Goal: Information Seeking & Learning: Learn about a topic

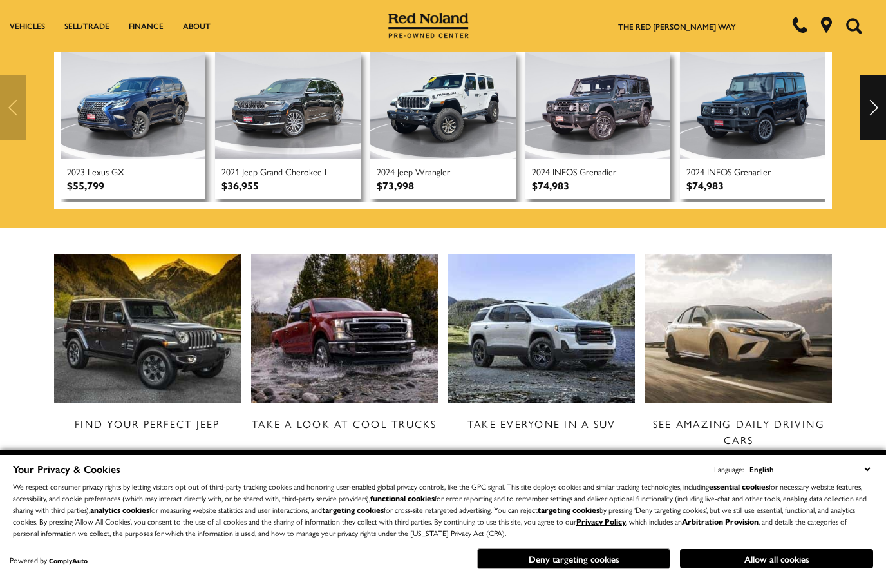
scroll to position [357, 0]
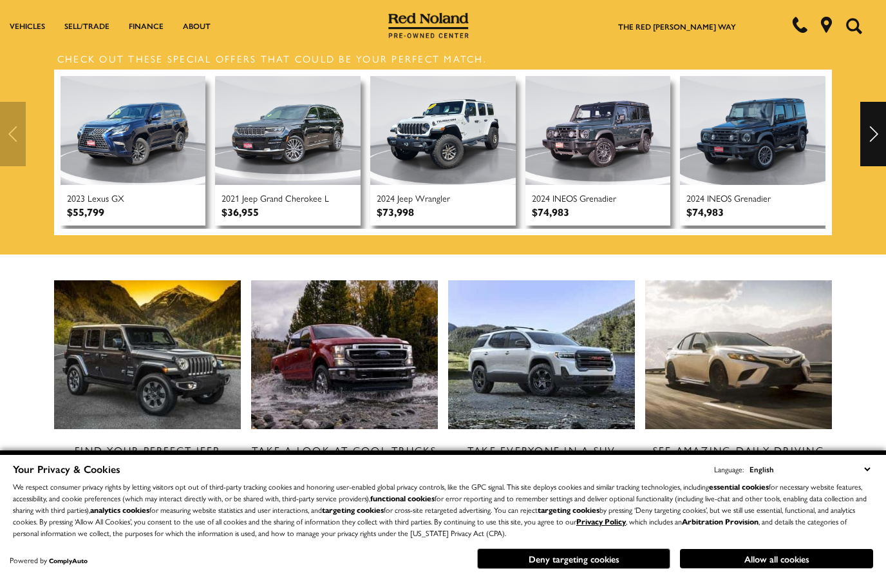
click at [870, 131] on div "Next" at bounding box center [873, 134] width 26 height 64
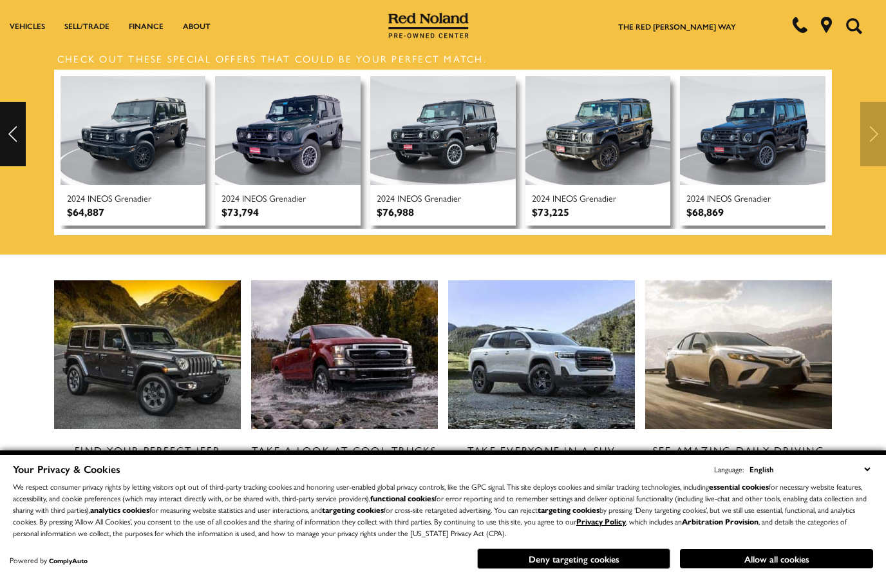
click at [153, 154] on img at bounding box center [134, 130] width 146 height 109
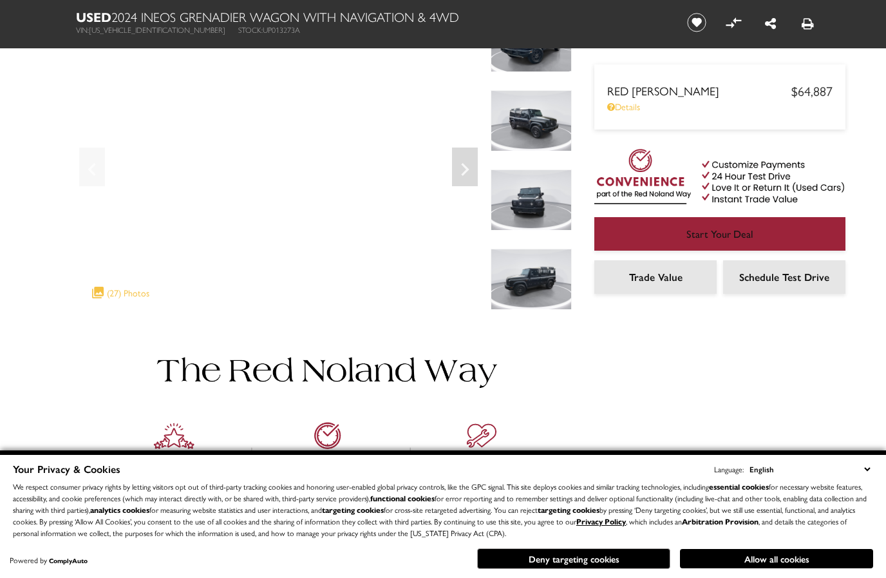
scroll to position [106, 0]
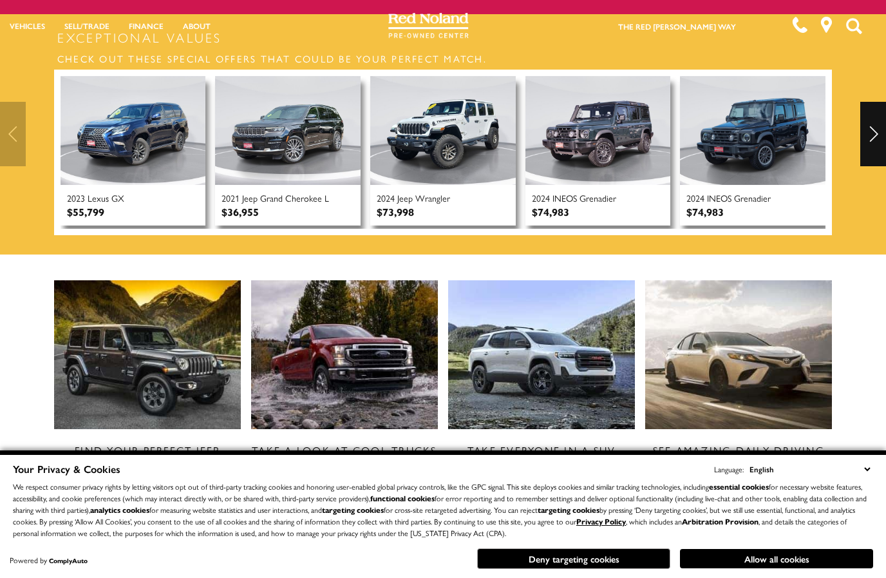
click at [874, 131] on div "Next" at bounding box center [873, 134] width 26 height 64
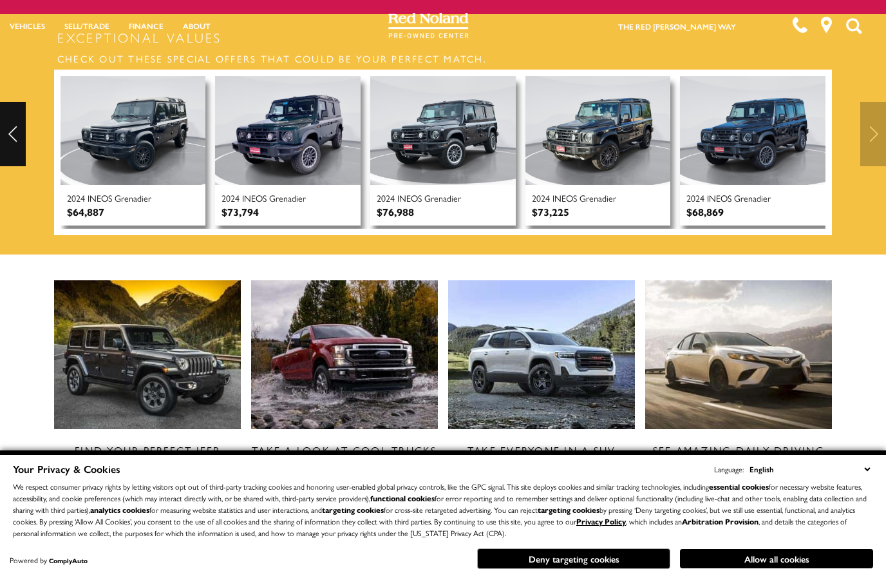
click at [775, 136] on img at bounding box center [753, 130] width 146 height 109
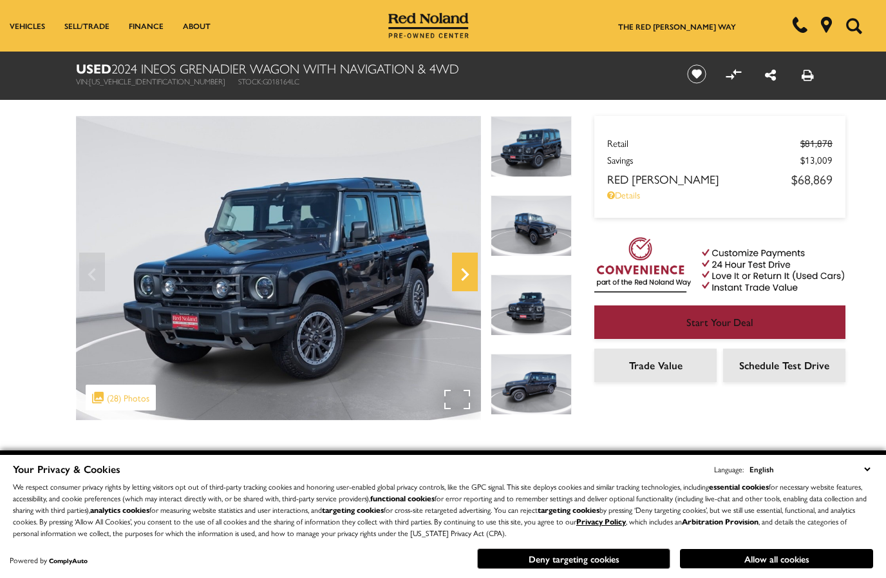
click at [461, 271] on icon "Next" at bounding box center [465, 274] width 26 height 31
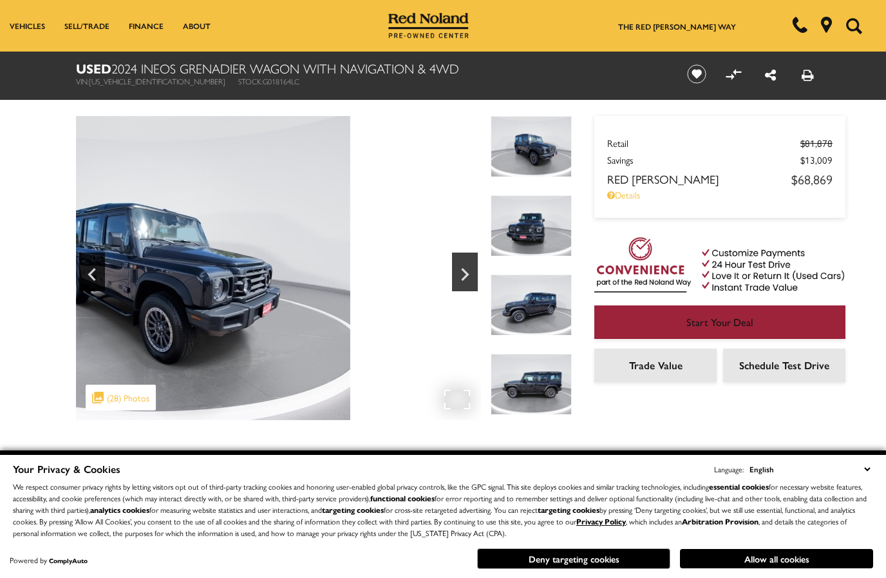
drag, startPoint x: 379, startPoint y: 283, endPoint x: 249, endPoint y: 264, distance: 132.1
click at [249, 264] on img at bounding box center [147, 268] width 405 height 304
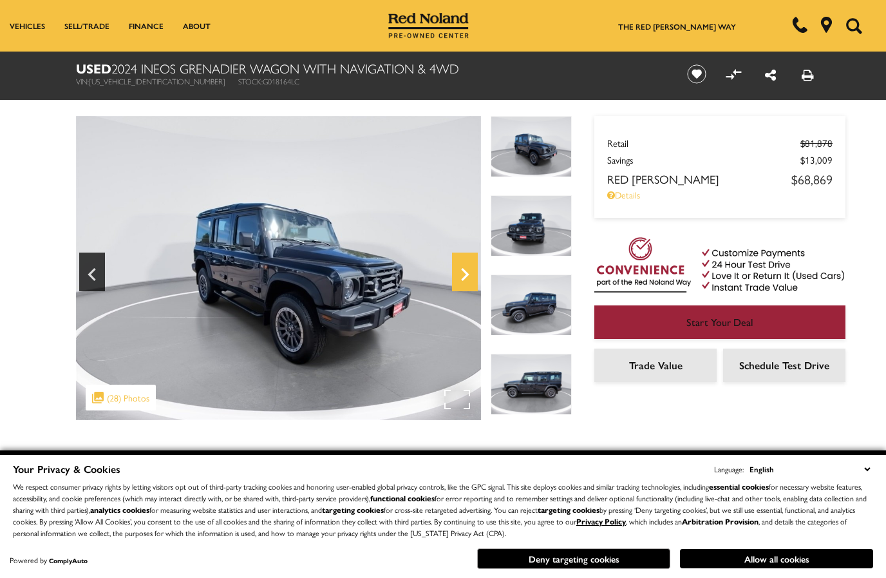
click at [469, 272] on icon "Next" at bounding box center [465, 274] width 26 height 31
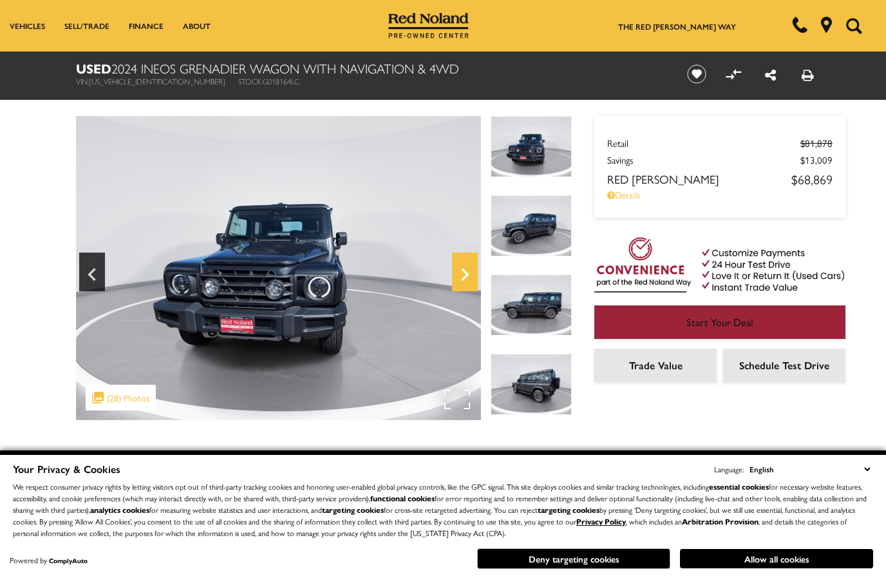
click at [469, 272] on icon "Next" at bounding box center [465, 274] width 26 height 31
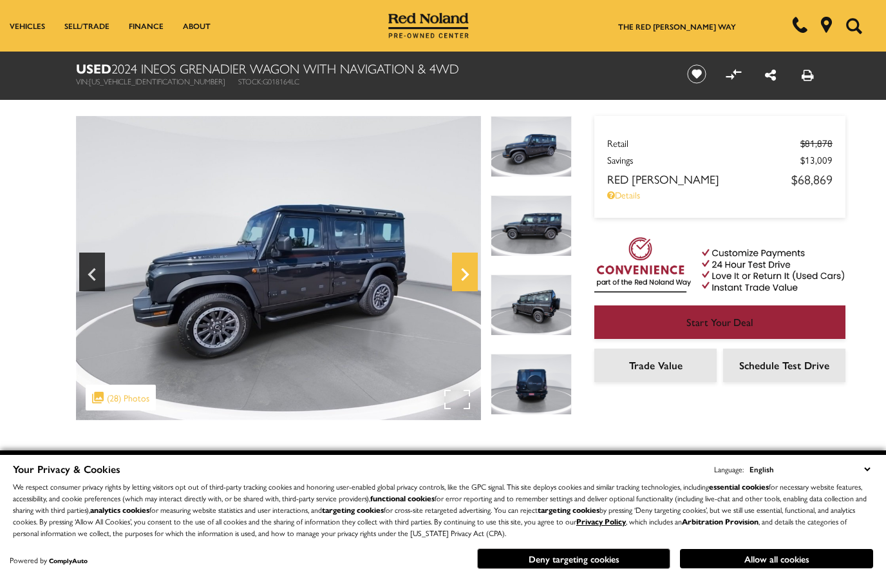
click at [469, 272] on icon "Next" at bounding box center [465, 274] width 26 height 31
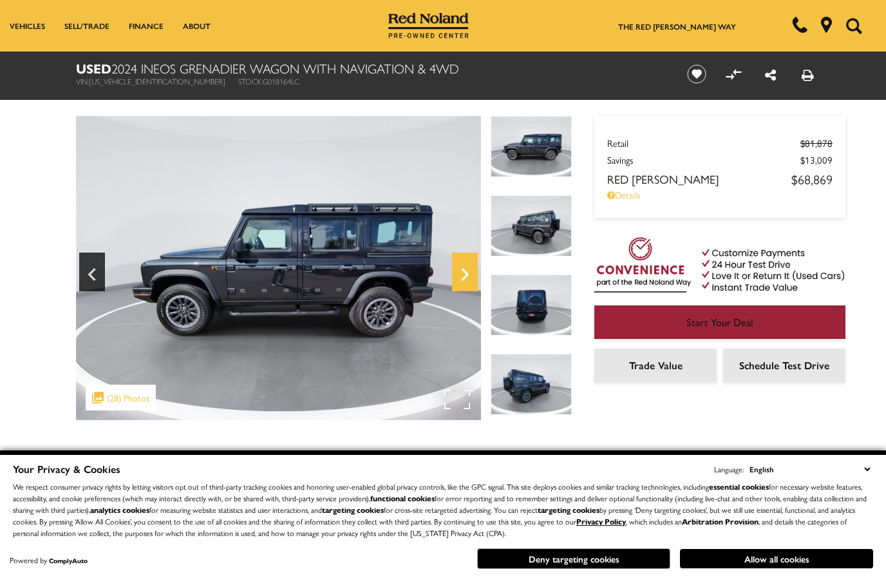
click at [469, 272] on icon "Next" at bounding box center [465, 274] width 26 height 31
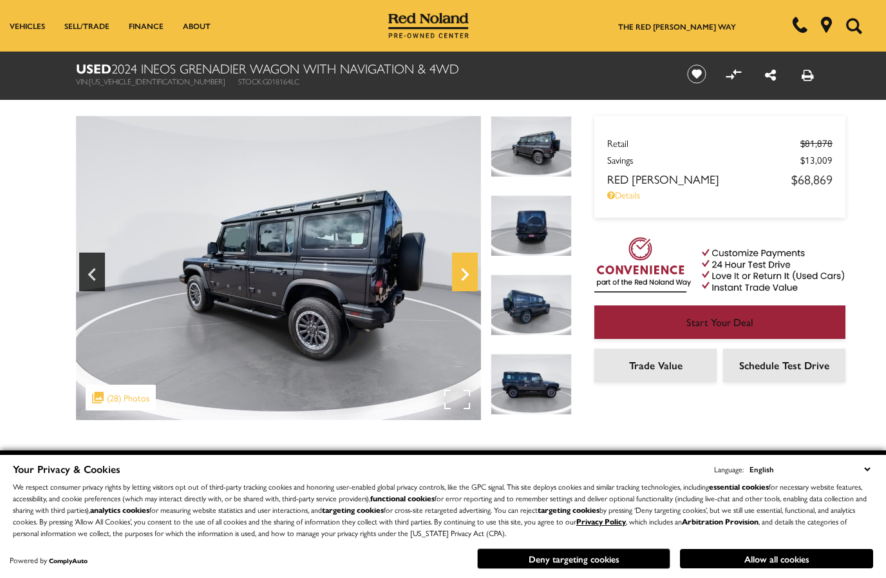
click at [469, 272] on icon "Next" at bounding box center [465, 274] width 26 height 31
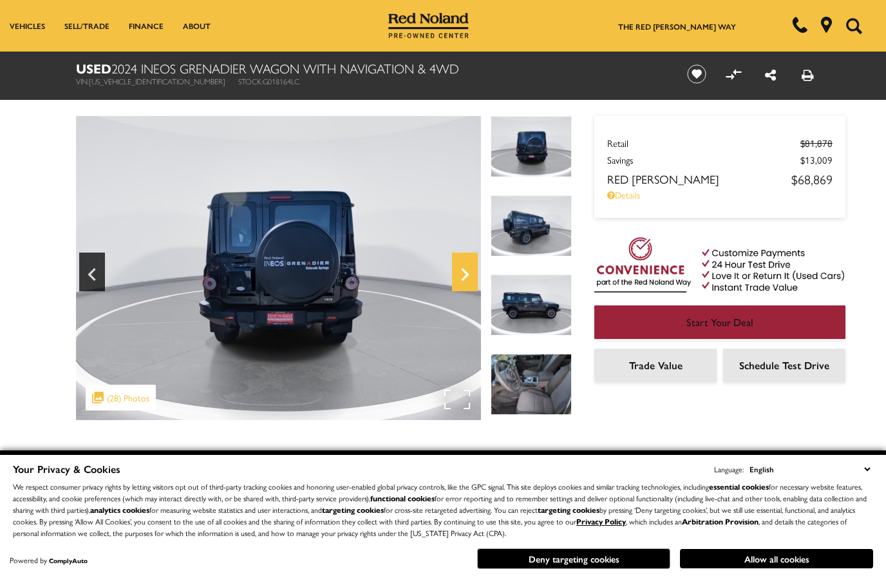
click at [469, 272] on icon "Next" at bounding box center [465, 274] width 26 height 31
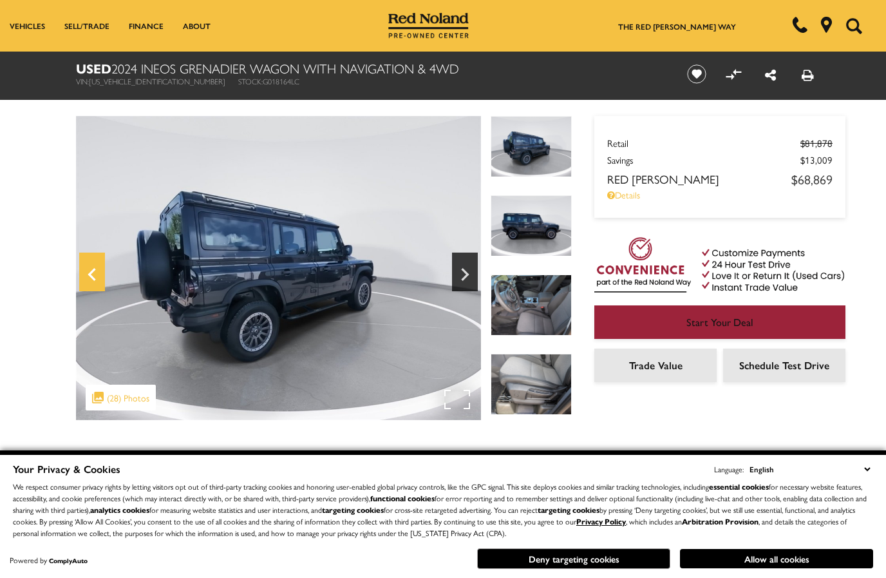
click at [86, 279] on icon "Previous" at bounding box center [92, 274] width 26 height 31
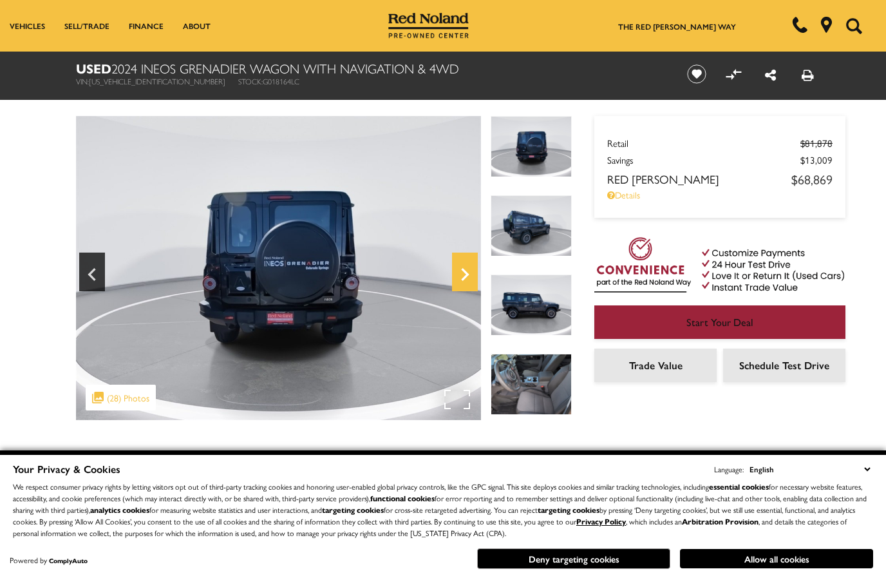
click at [459, 279] on icon "Next" at bounding box center [465, 274] width 26 height 31
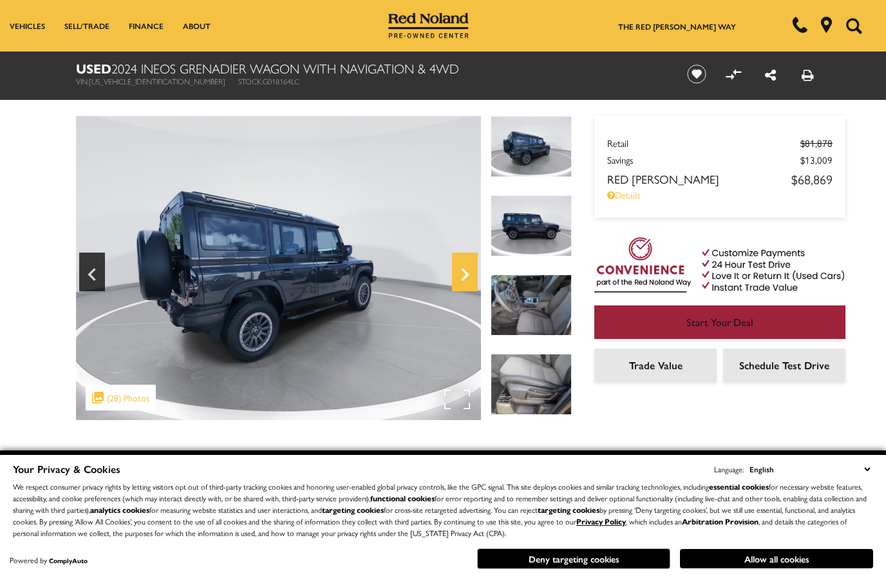
click at [459, 279] on icon "Next" at bounding box center [465, 274] width 26 height 31
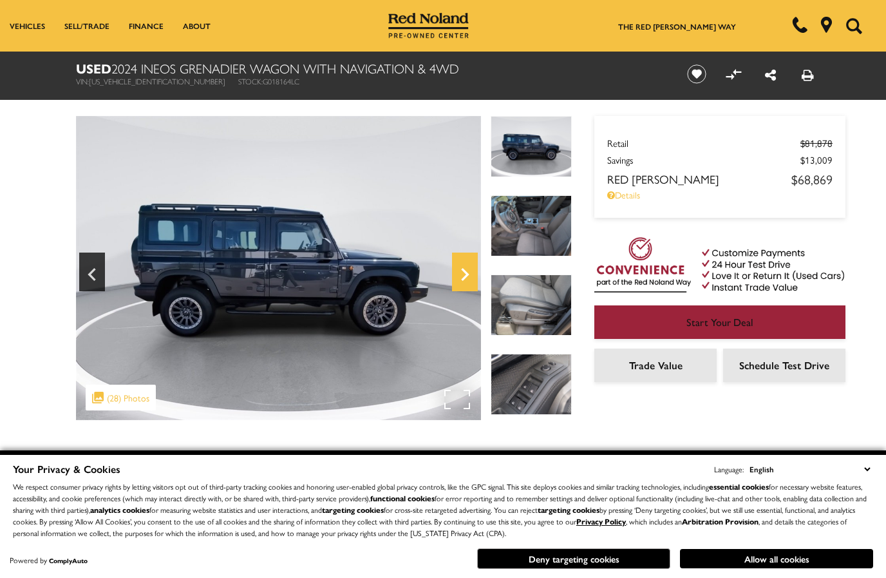
click at [459, 279] on icon "Next" at bounding box center [465, 274] width 26 height 31
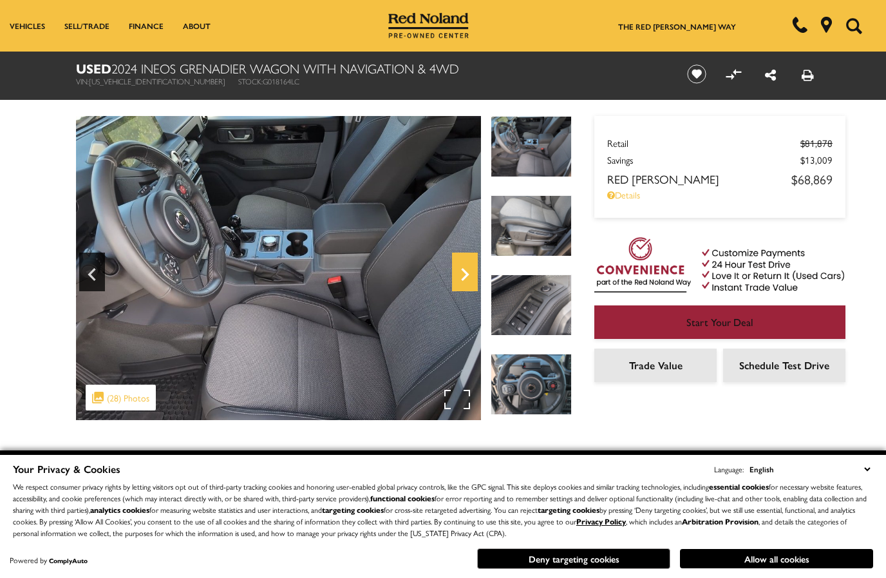
click at [459, 279] on icon "Next" at bounding box center [465, 274] width 26 height 31
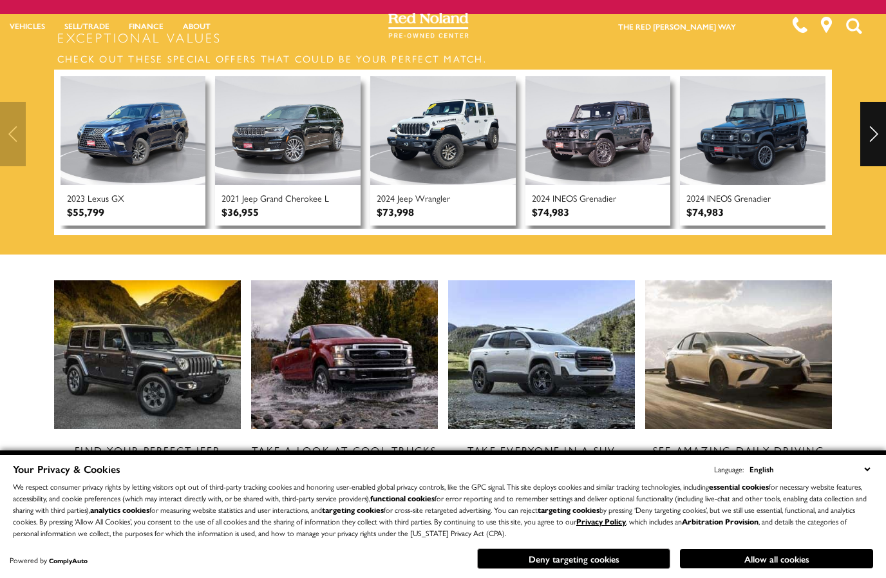
click at [873, 133] on div "Next" at bounding box center [873, 134] width 26 height 64
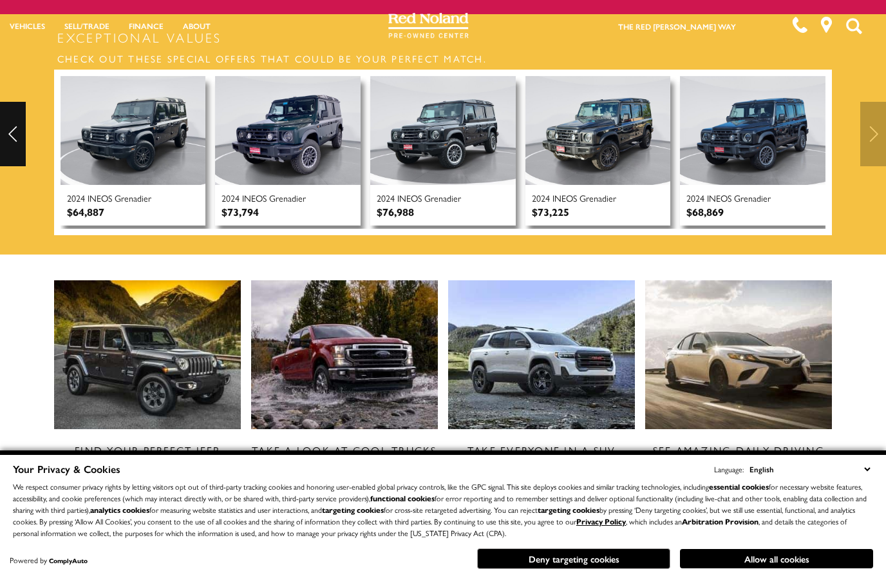
click at [873, 133] on div at bounding box center [443, 134] width 886 height 64
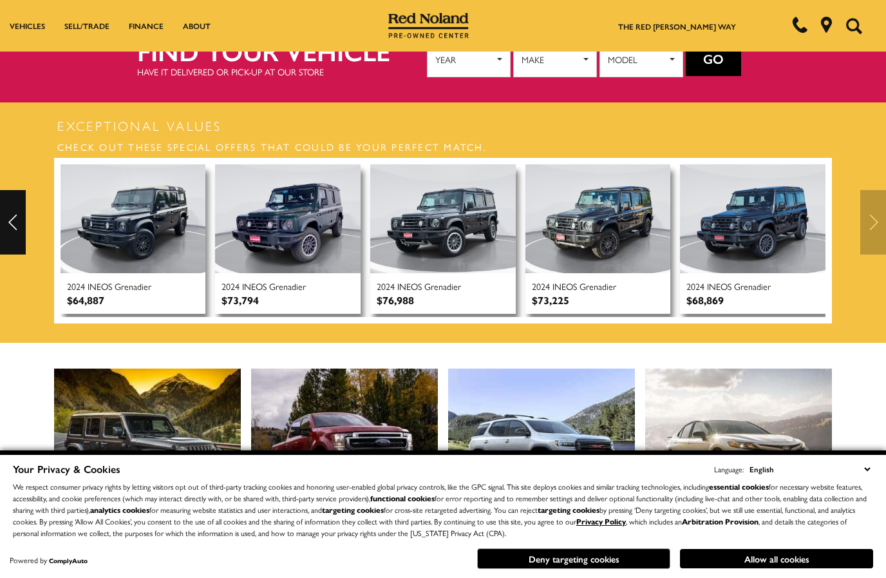
scroll to position [171, 0]
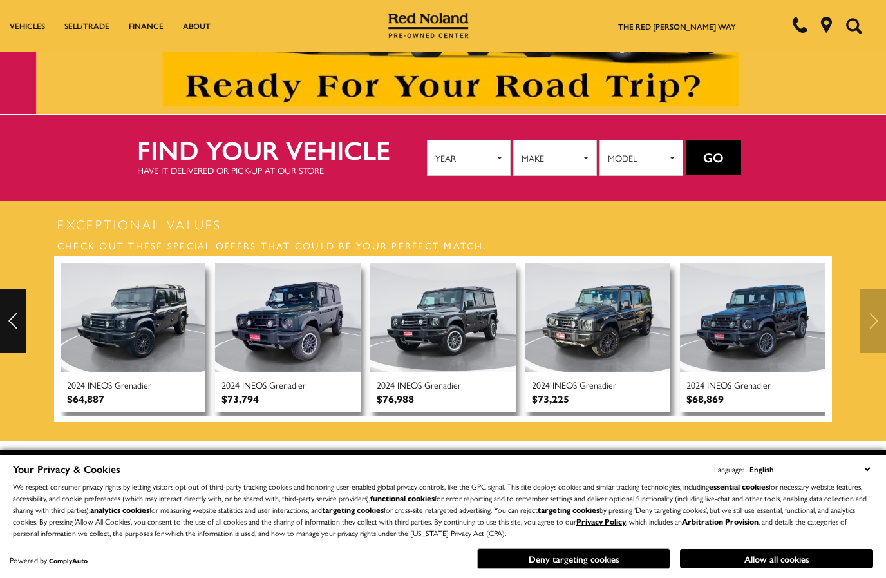
click at [277, 339] on img at bounding box center [288, 317] width 146 height 109
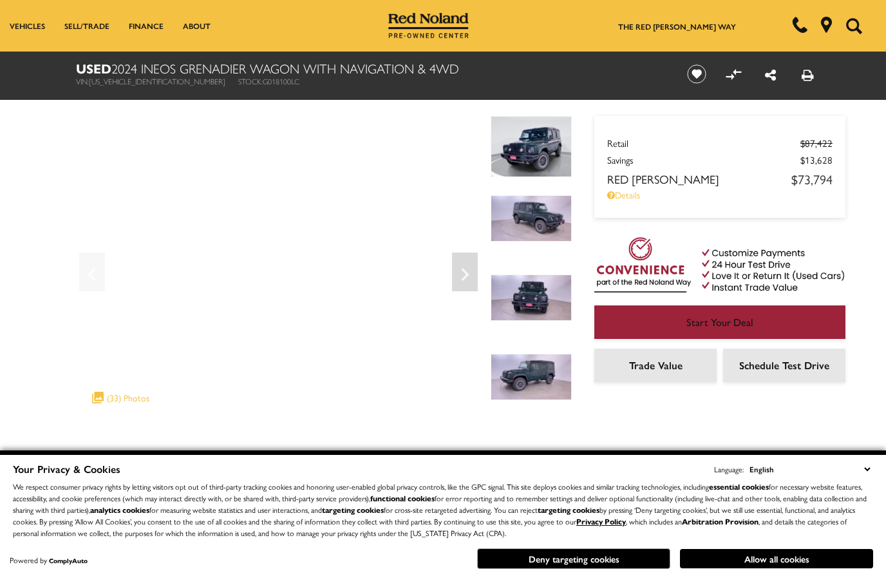
click at [543, 226] on img at bounding box center [531, 218] width 81 height 46
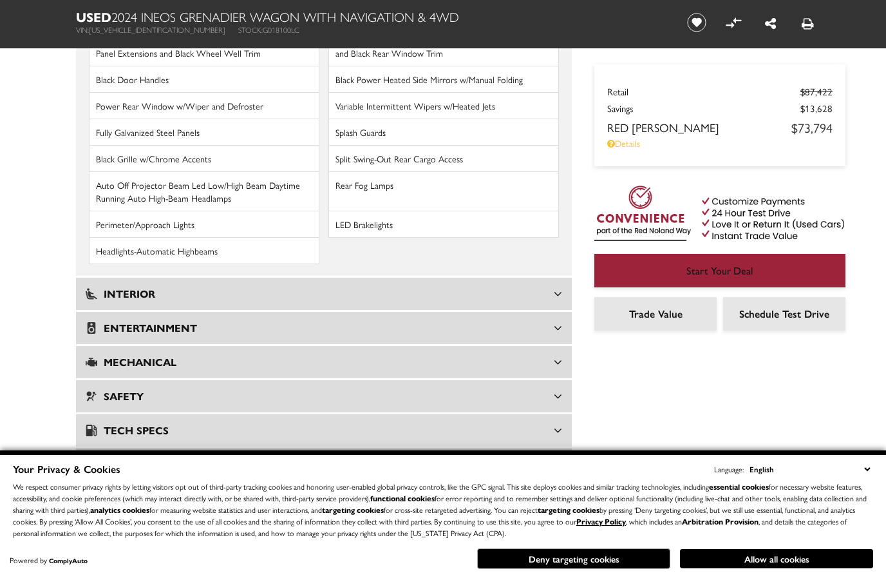
scroll to position [2067, 0]
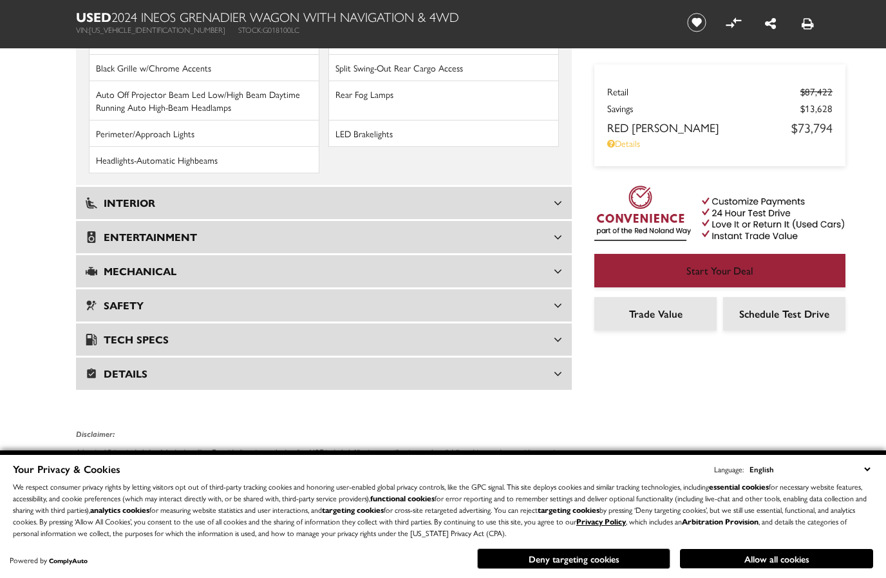
click at [366, 187] on div "Interior" at bounding box center [324, 203] width 496 height 32
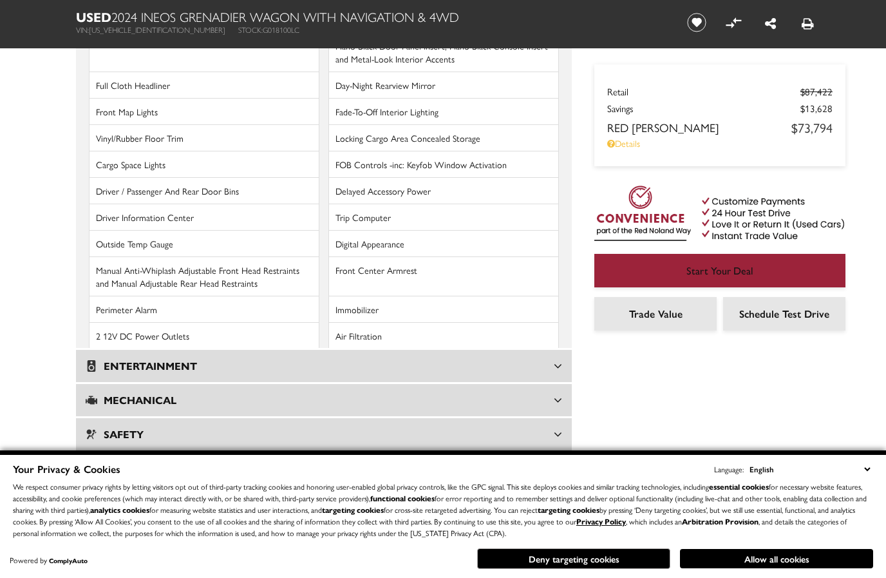
scroll to position [2178, 0]
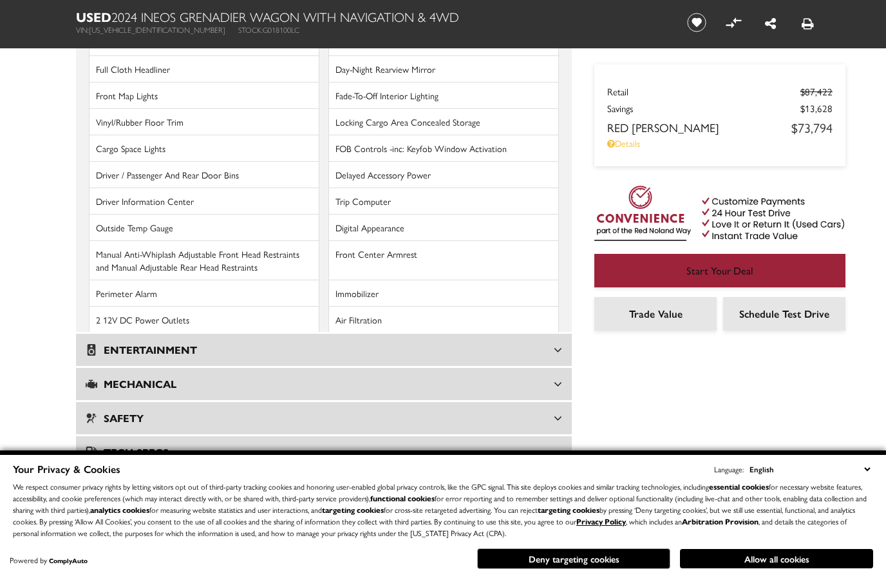
click at [306, 368] on div "Mechanical" at bounding box center [324, 384] width 496 height 32
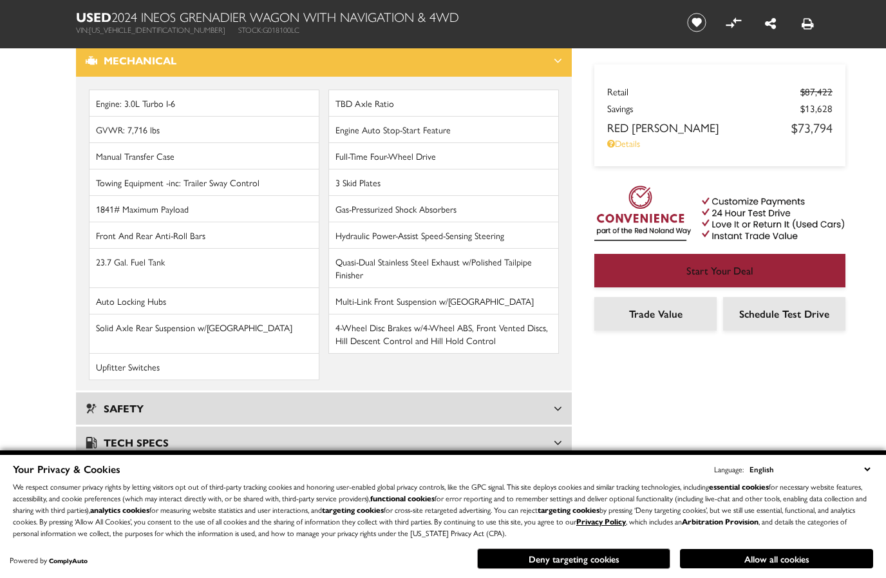
scroll to position [2042, 0]
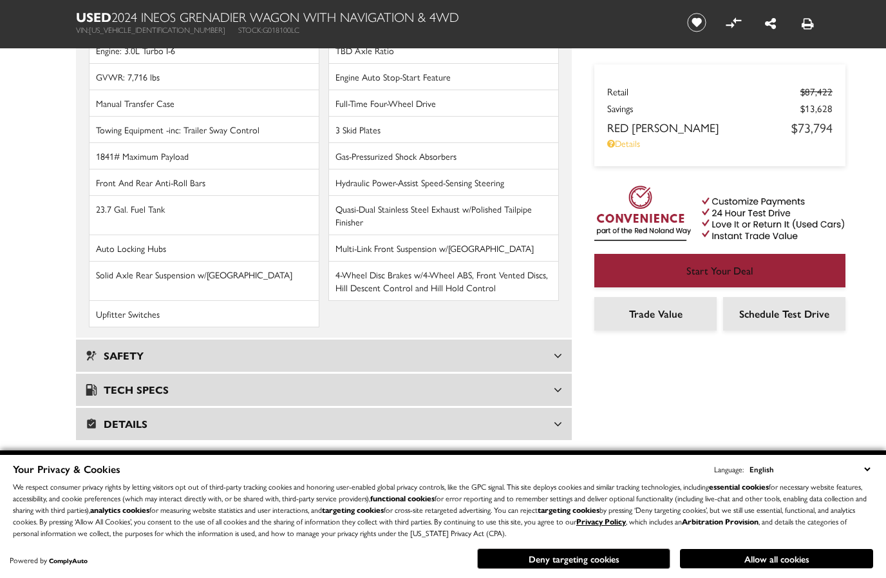
click at [319, 373] on div "Tech Specs" at bounding box center [324, 389] width 496 height 32
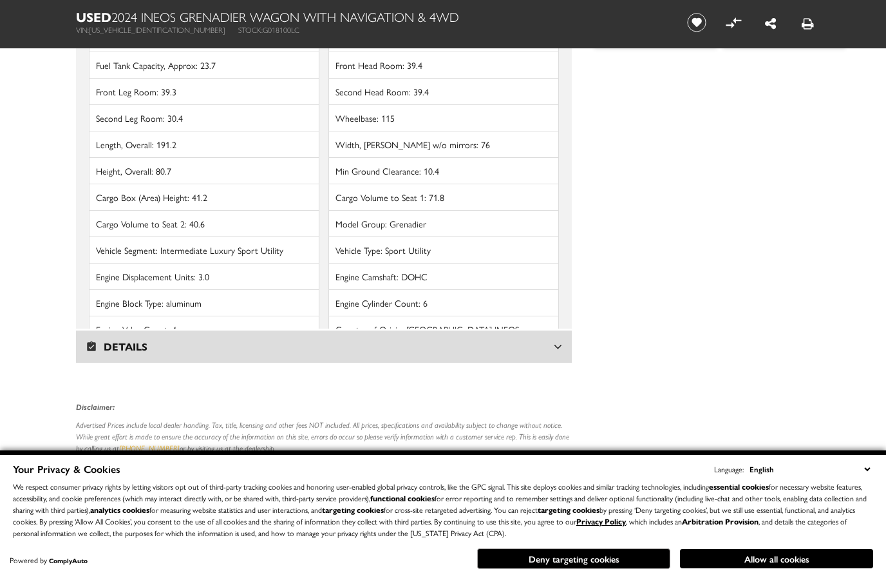
scroll to position [2865, 0]
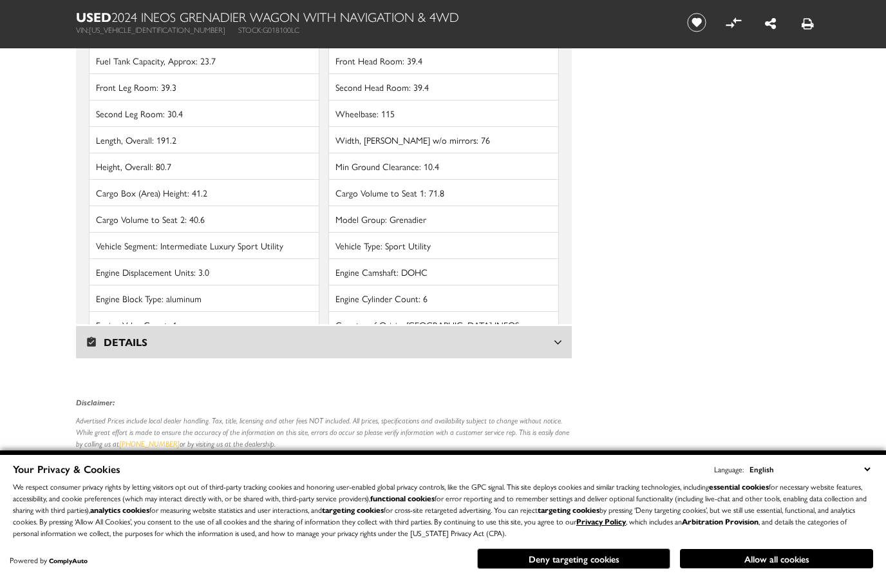
click at [312, 335] on h3 "Details" at bounding box center [320, 341] width 468 height 13
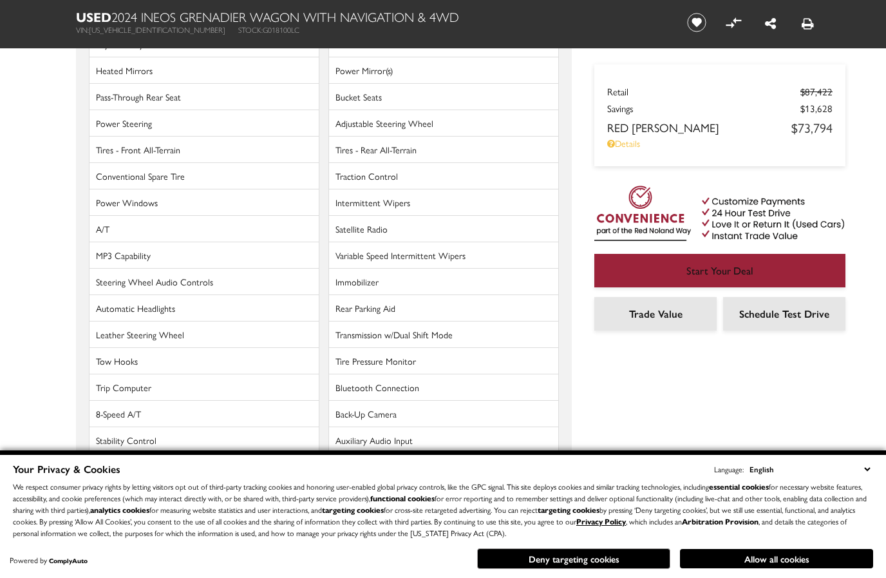
scroll to position [3002, 0]
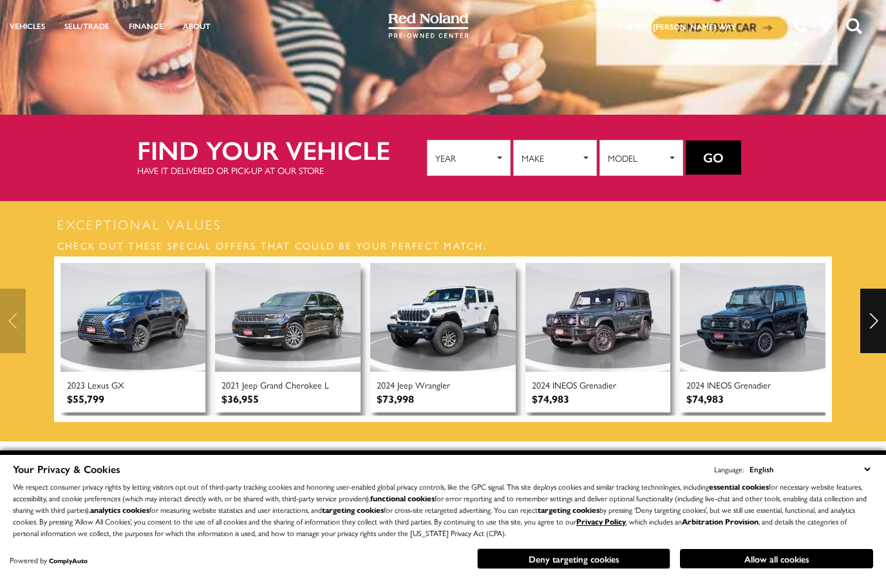
click at [609, 305] on img at bounding box center [598, 317] width 146 height 109
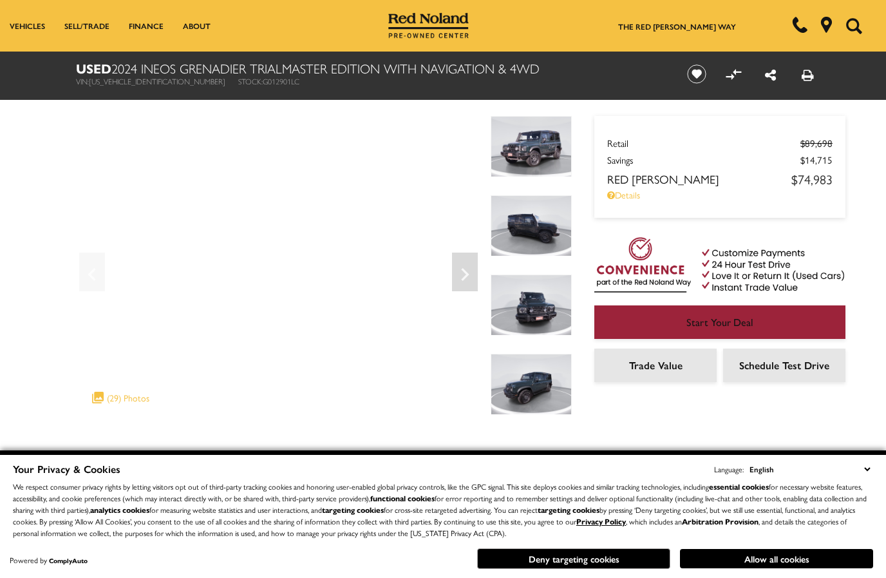
click at [536, 145] on img at bounding box center [531, 146] width 81 height 61
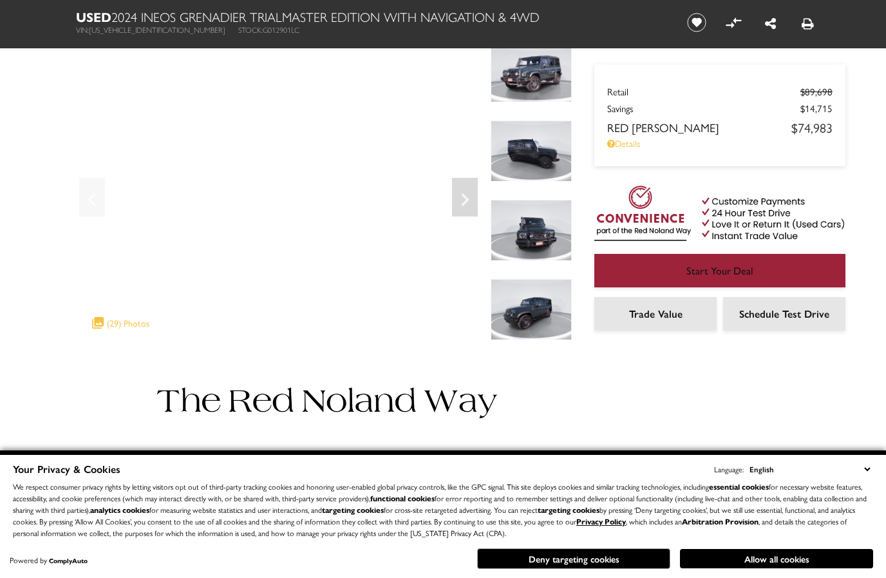
scroll to position [84, 0]
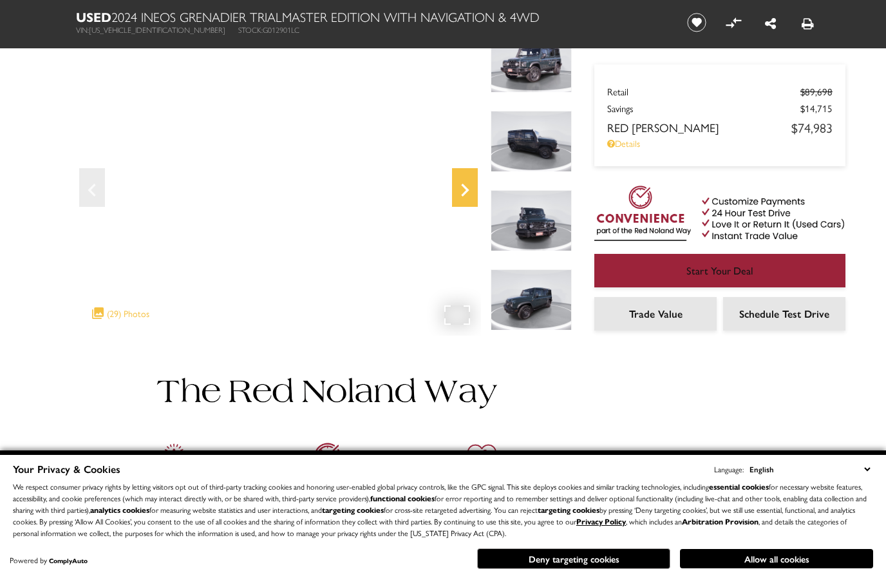
click at [467, 198] on icon "Next" at bounding box center [465, 189] width 26 height 31
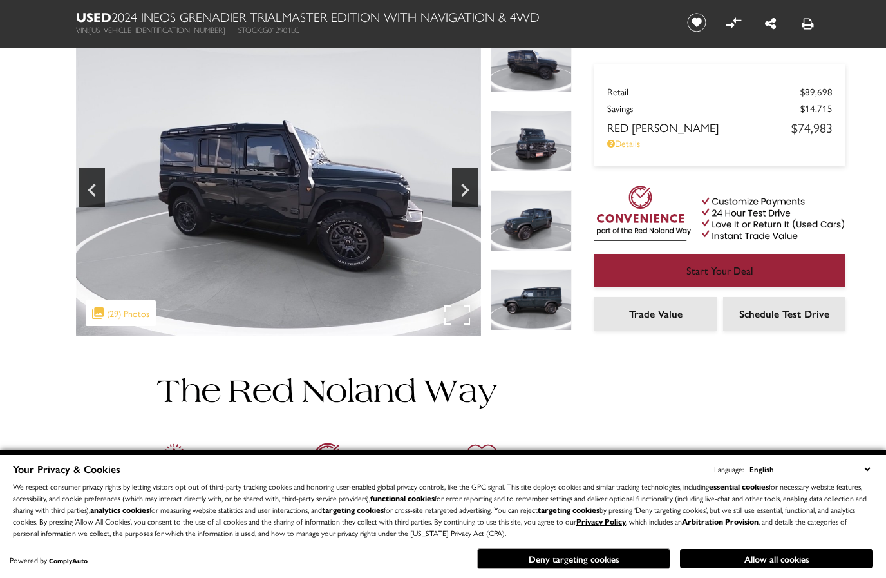
click at [409, 205] on img at bounding box center [278, 184] width 405 height 304
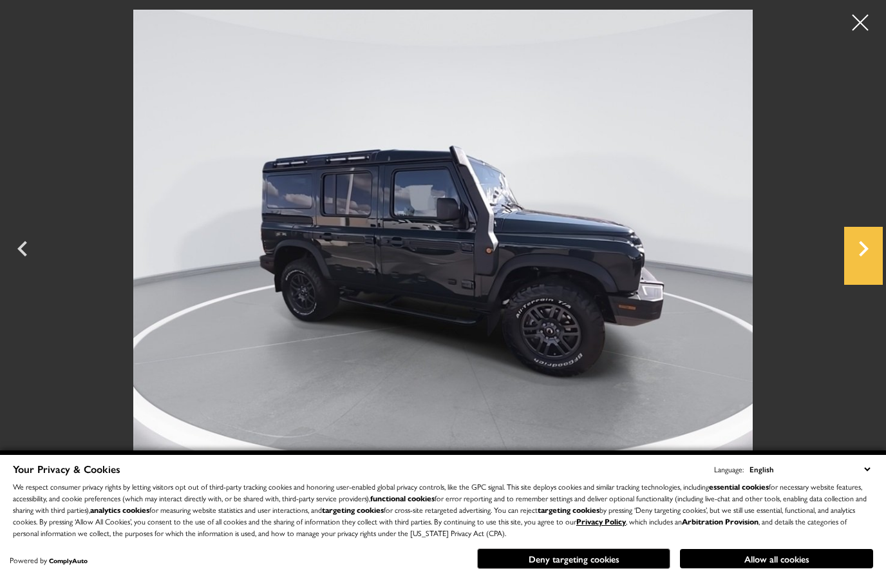
click at [856, 264] on icon "Next" at bounding box center [863, 248] width 39 height 31
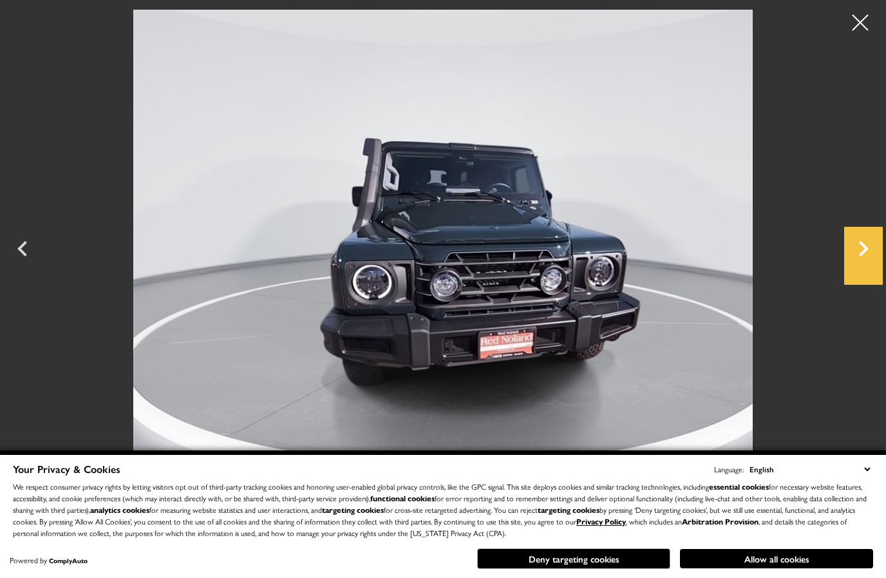
click at [856, 264] on icon "Next" at bounding box center [863, 248] width 39 height 31
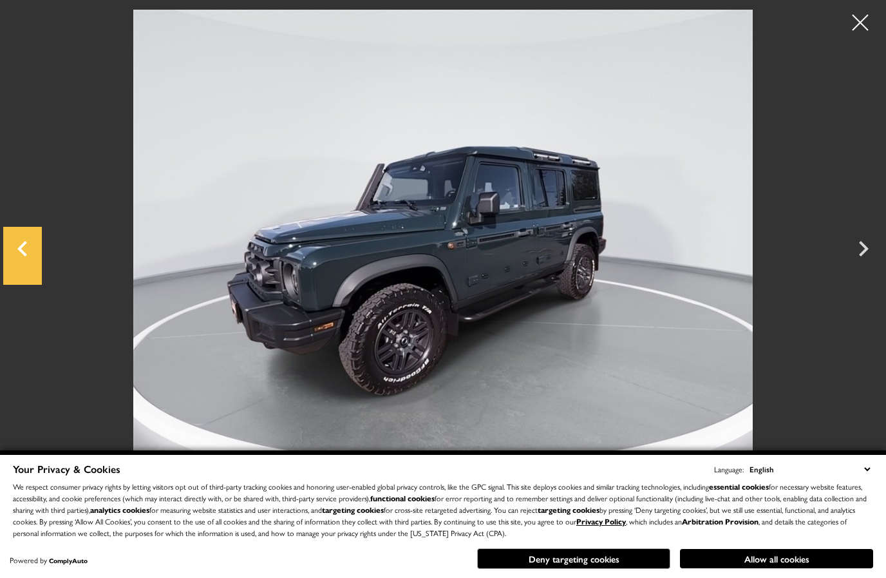
click at [24, 264] on icon "Previous" at bounding box center [22, 248] width 39 height 31
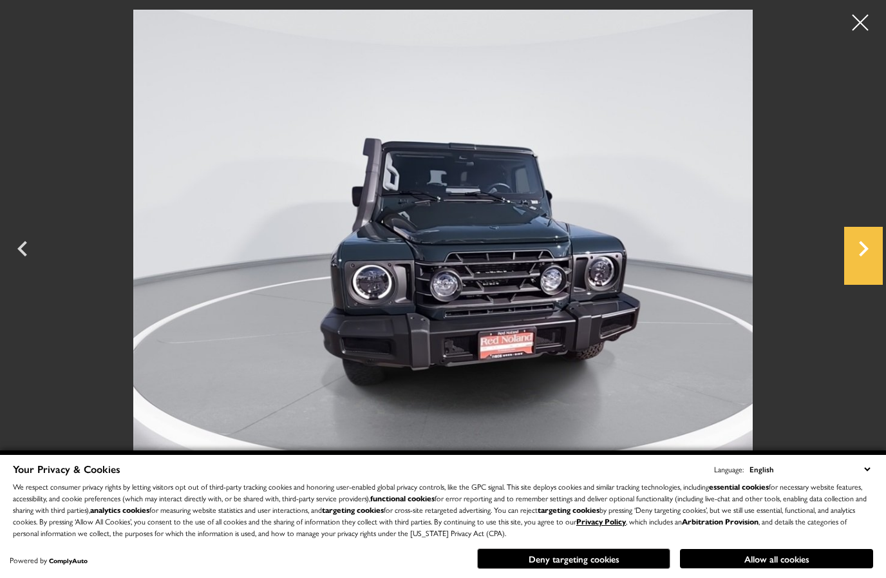
click at [861, 264] on icon "Next" at bounding box center [863, 248] width 39 height 31
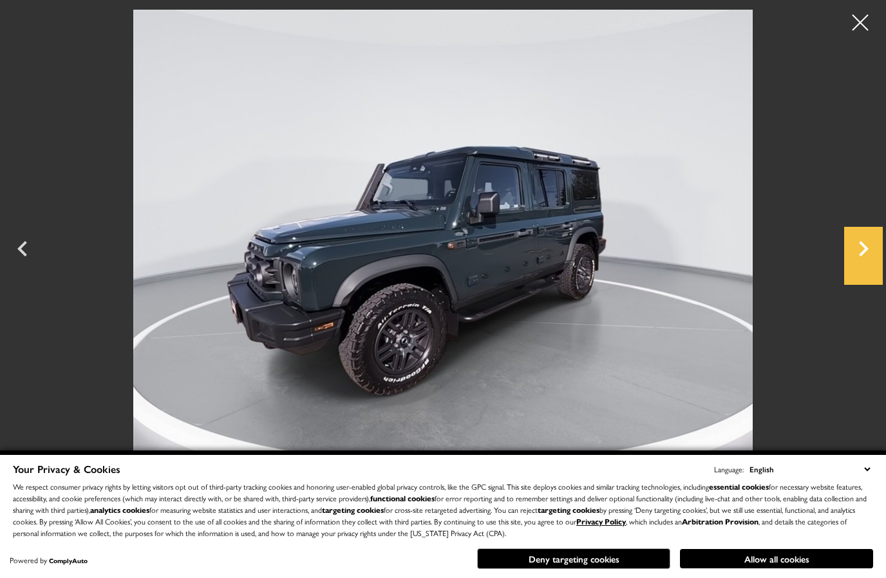
click at [861, 264] on icon "Next" at bounding box center [863, 248] width 39 height 31
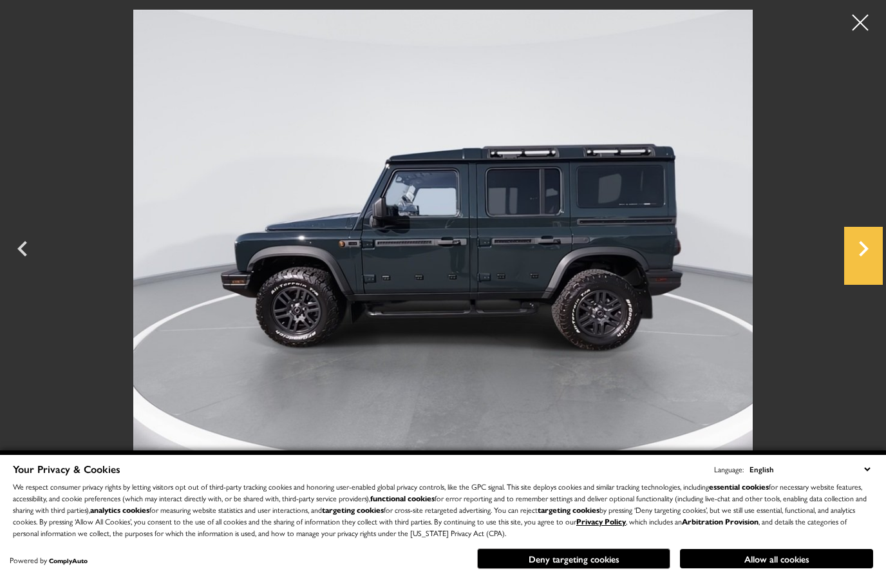
click at [861, 264] on icon "Next" at bounding box center [863, 248] width 39 height 31
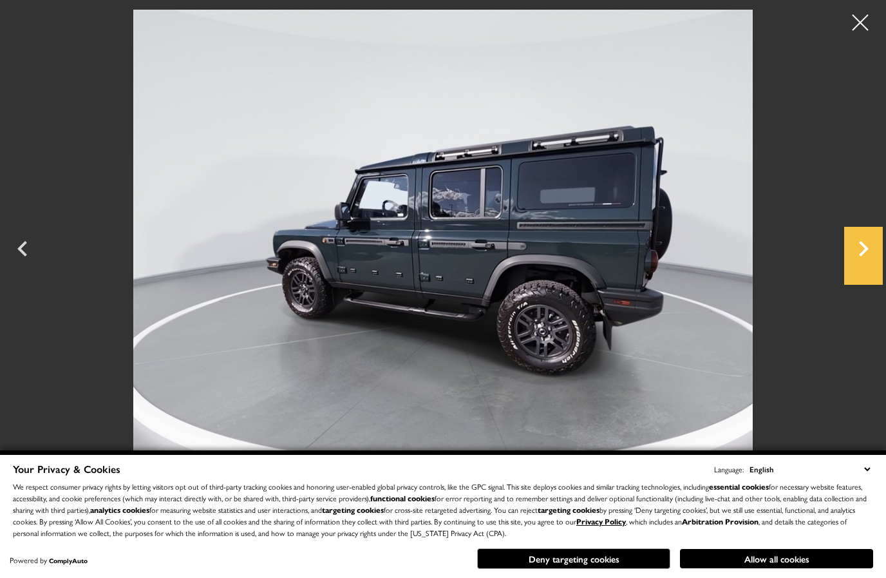
click at [861, 264] on icon "Next" at bounding box center [863, 248] width 39 height 31
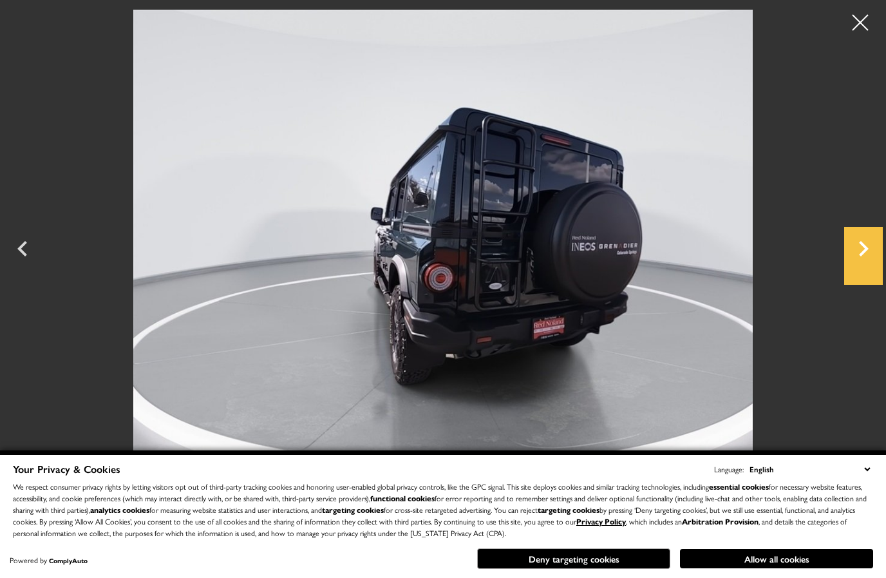
click at [861, 264] on icon "Next" at bounding box center [863, 248] width 39 height 31
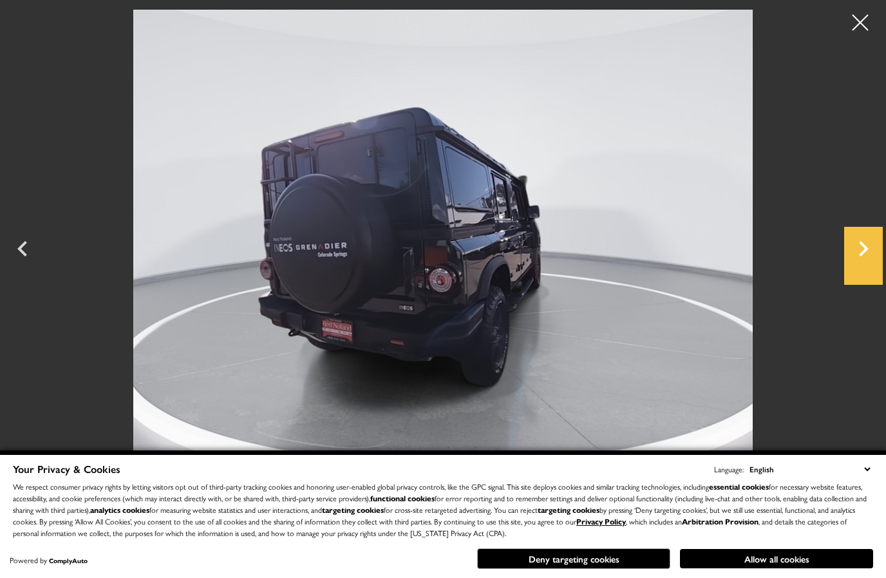
click at [861, 264] on icon "Next" at bounding box center [863, 248] width 39 height 31
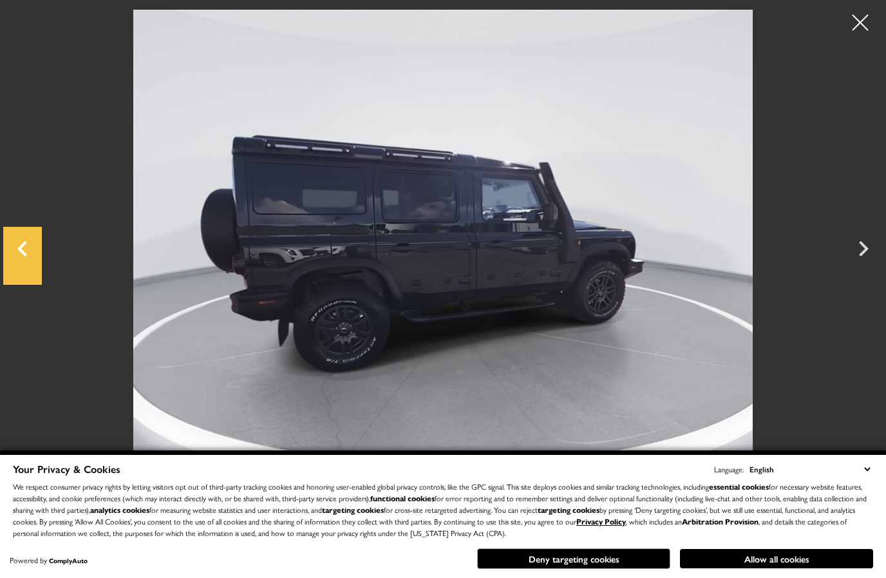
click at [23, 256] on icon "Previous" at bounding box center [22, 248] width 10 height 15
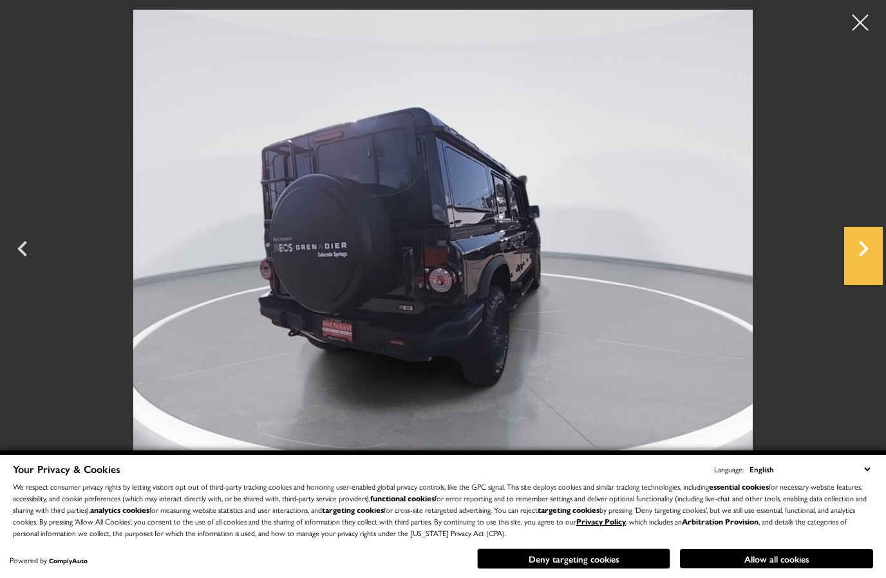
click at [873, 261] on icon "Next" at bounding box center [863, 248] width 39 height 31
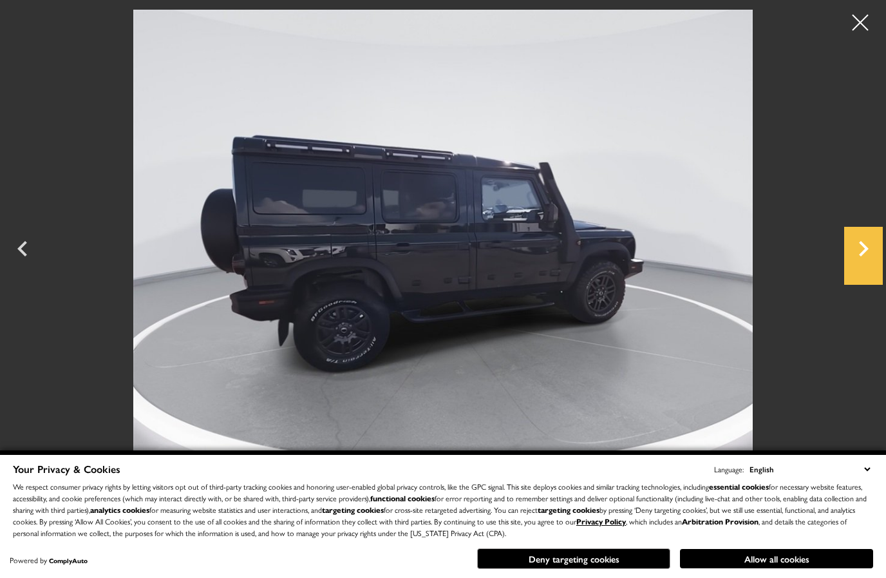
click at [860, 256] on icon "Next" at bounding box center [864, 248] width 10 height 15
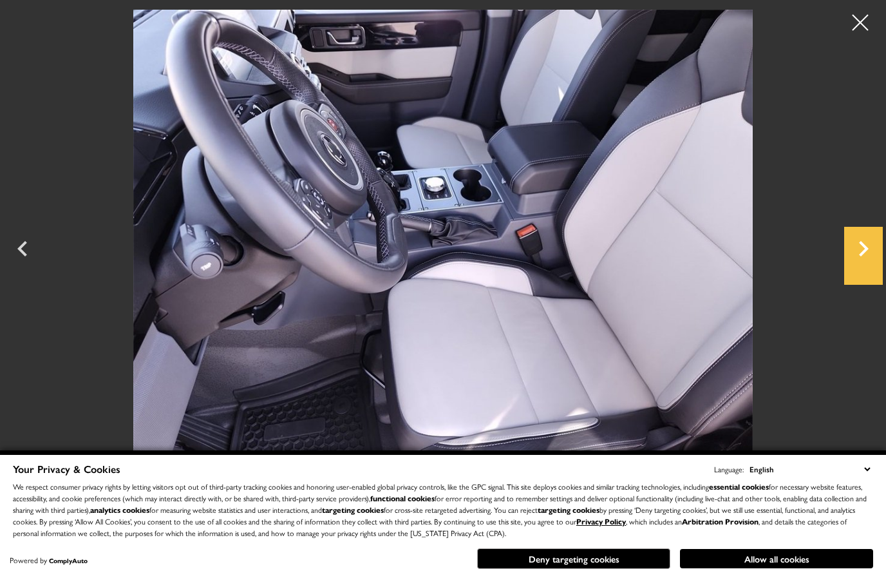
click at [860, 256] on icon "Next" at bounding box center [864, 248] width 10 height 15
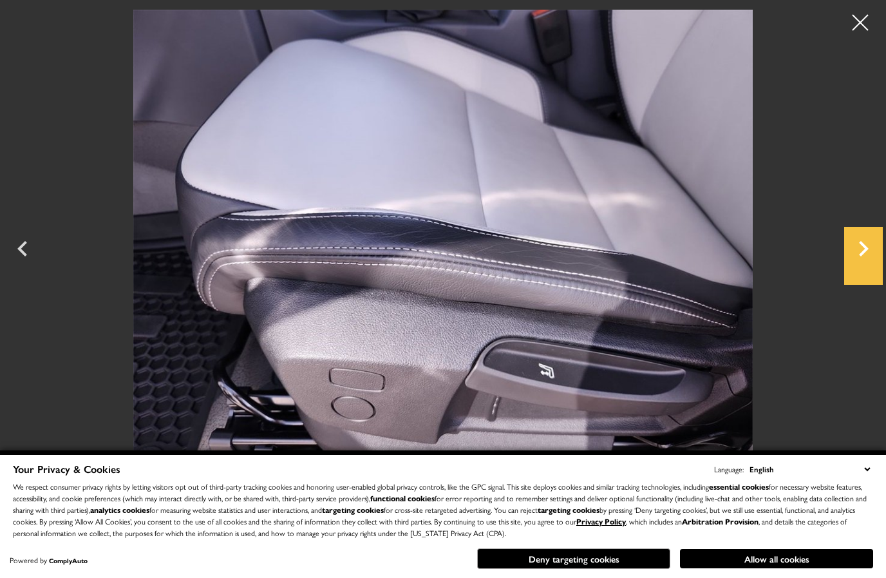
click at [860, 256] on icon "Next" at bounding box center [864, 248] width 10 height 15
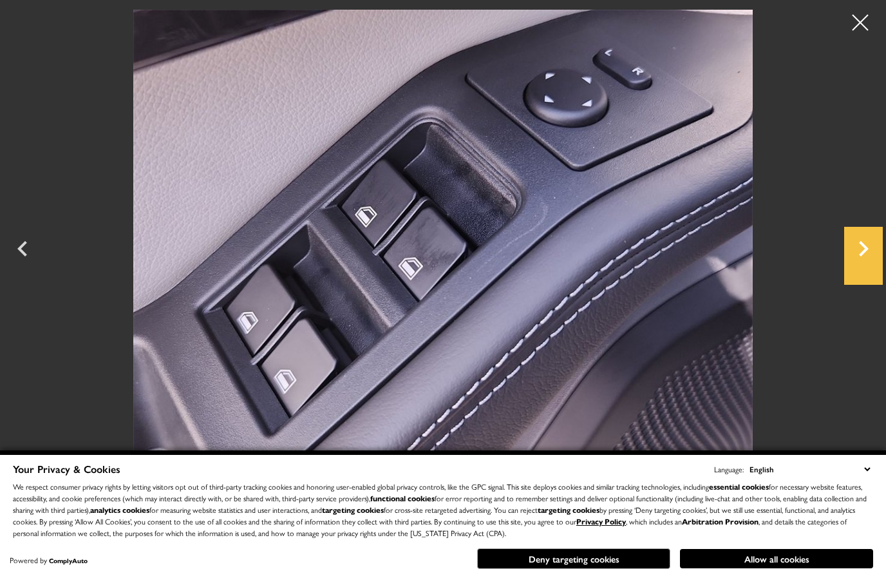
click at [860, 256] on icon "Next" at bounding box center [864, 248] width 10 height 15
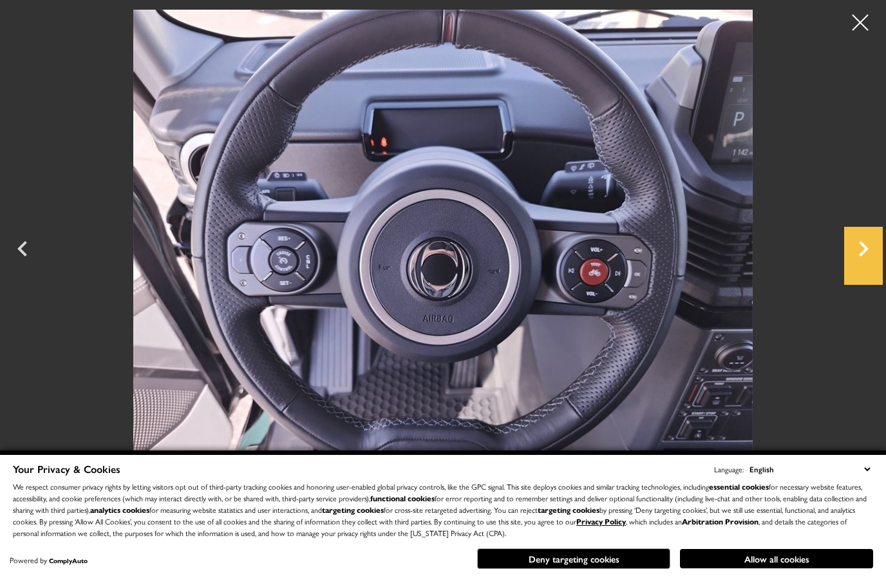
click at [860, 256] on icon "Next" at bounding box center [864, 248] width 10 height 15
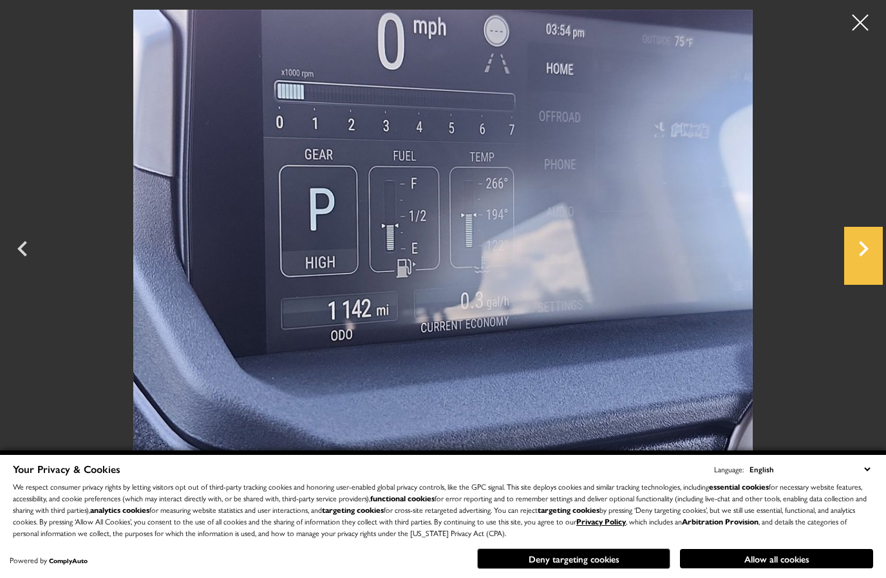
click at [860, 256] on icon "Next" at bounding box center [864, 248] width 10 height 15
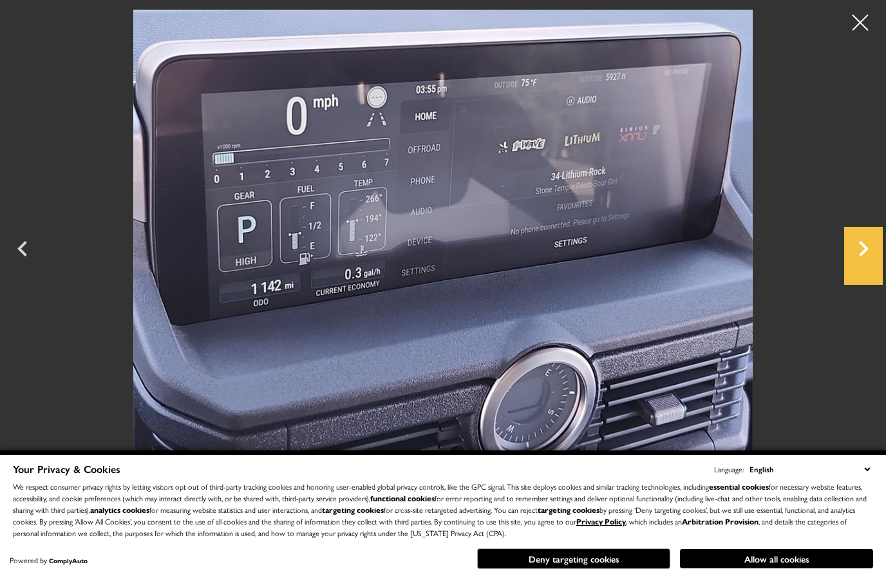
click at [860, 256] on icon "Next" at bounding box center [864, 248] width 10 height 15
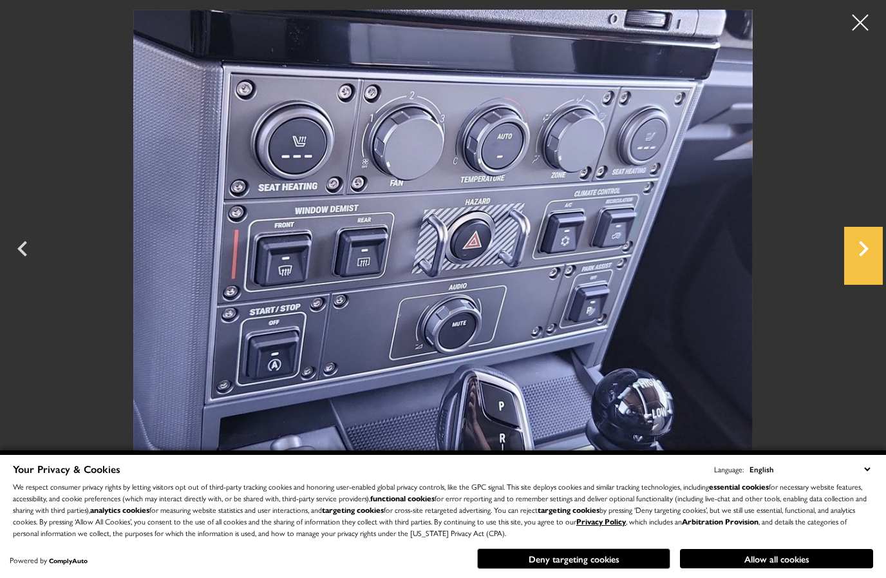
click at [860, 256] on icon "Next" at bounding box center [864, 248] width 10 height 15
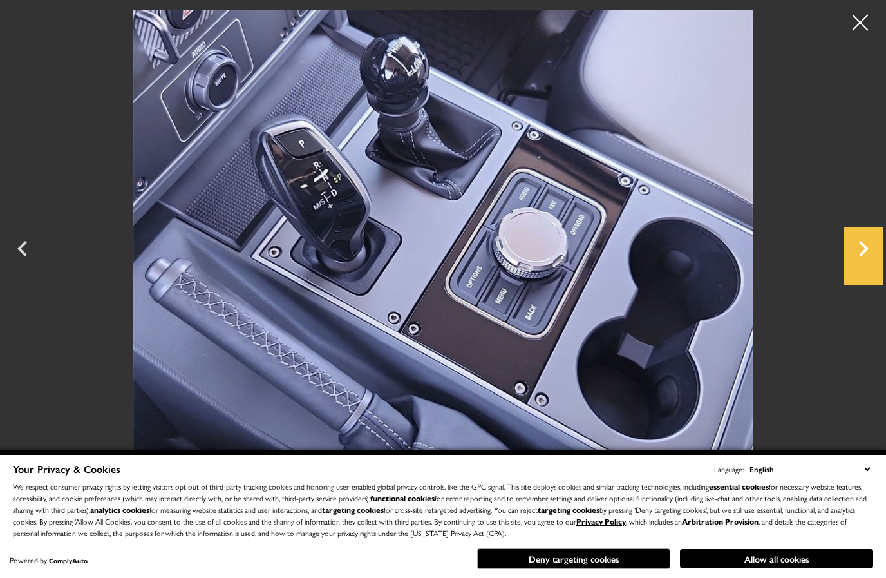
click at [860, 256] on icon "Next" at bounding box center [864, 248] width 10 height 15
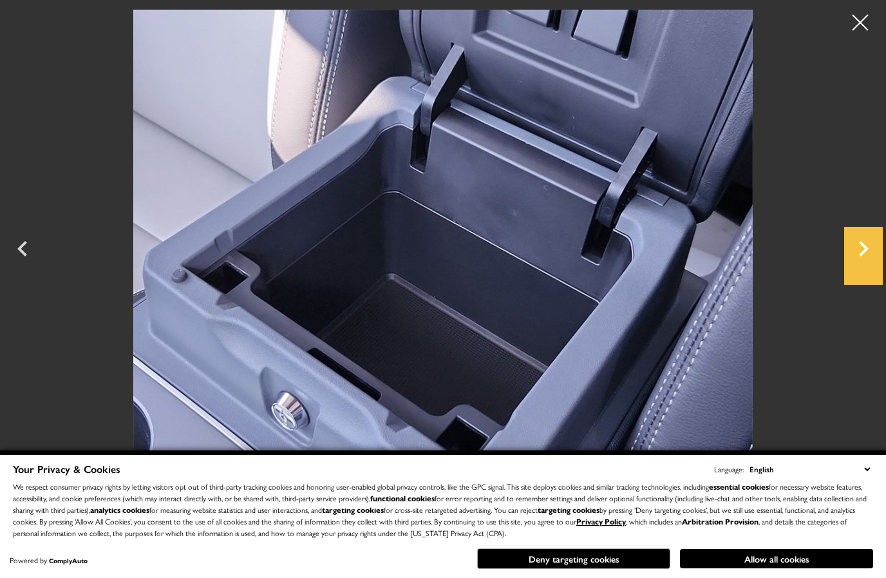
click at [860, 256] on icon "Next" at bounding box center [864, 248] width 10 height 15
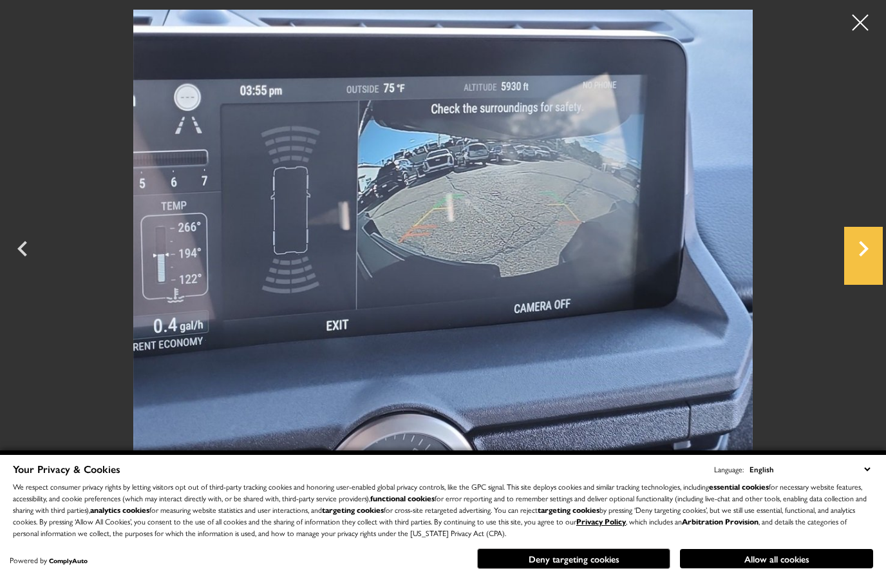
click at [860, 256] on icon "Next" at bounding box center [864, 248] width 10 height 15
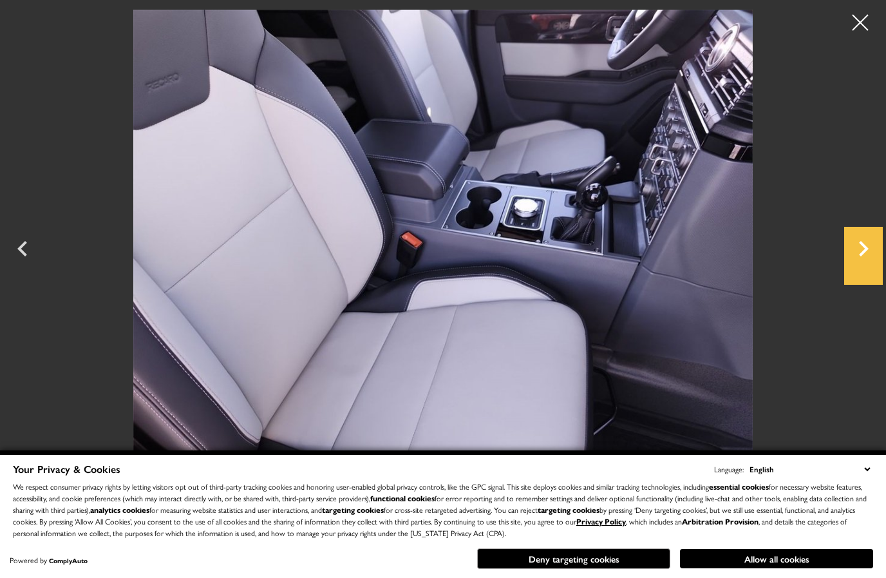
click at [860, 256] on icon "Next" at bounding box center [864, 248] width 10 height 15
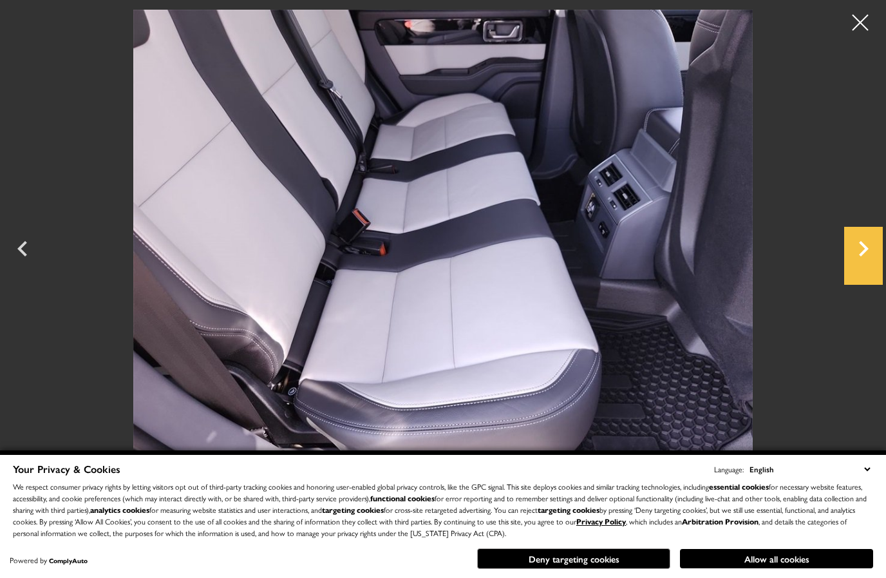
click at [860, 256] on icon "Next" at bounding box center [864, 248] width 10 height 15
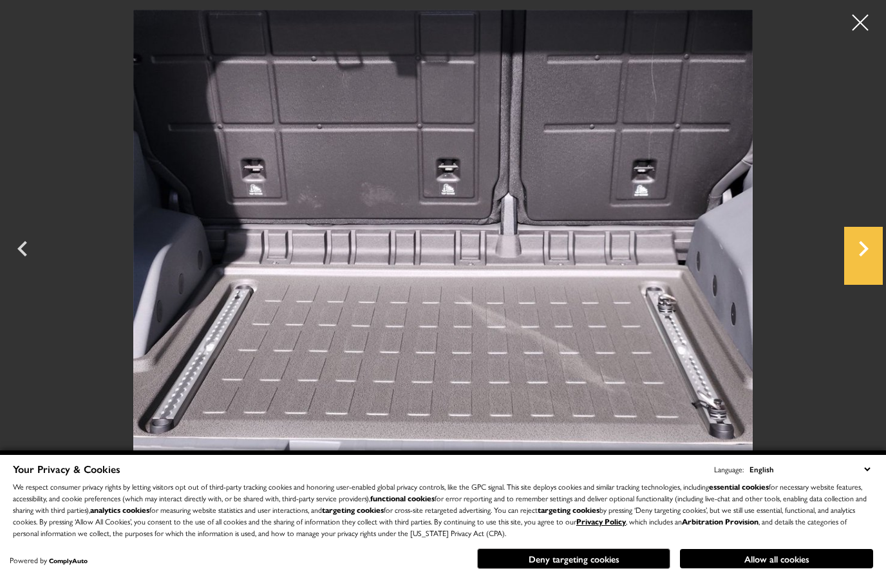
click at [860, 256] on icon "Next" at bounding box center [864, 248] width 10 height 15
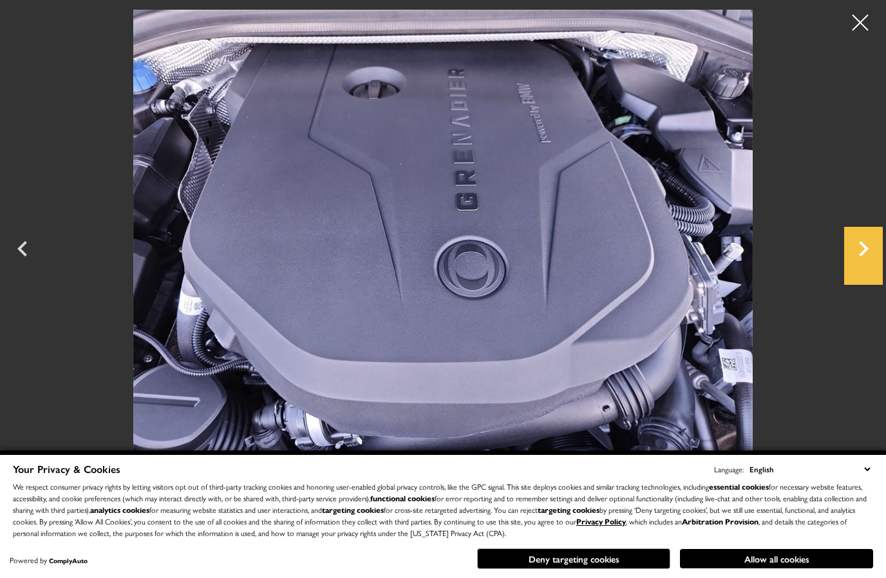
click at [860, 256] on icon "Next" at bounding box center [864, 248] width 10 height 15
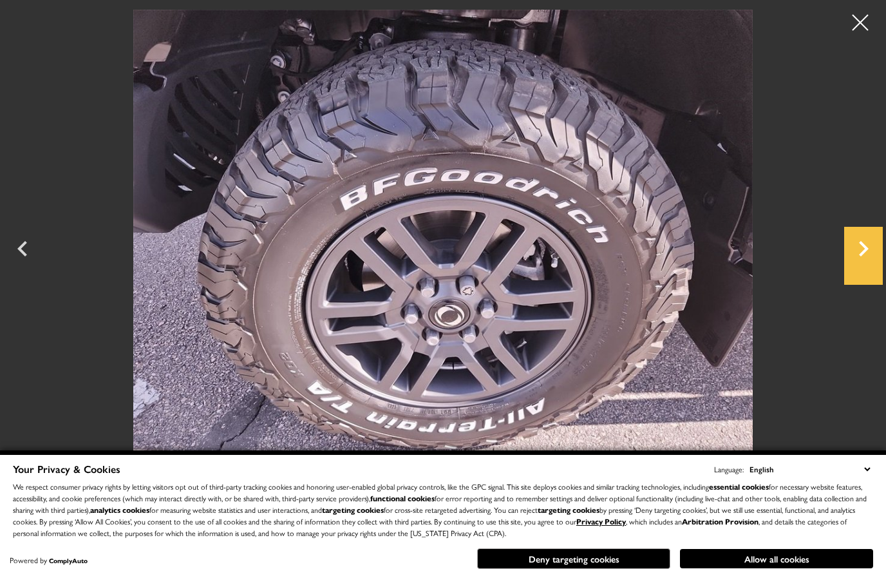
click at [860, 256] on icon "Next" at bounding box center [864, 248] width 10 height 15
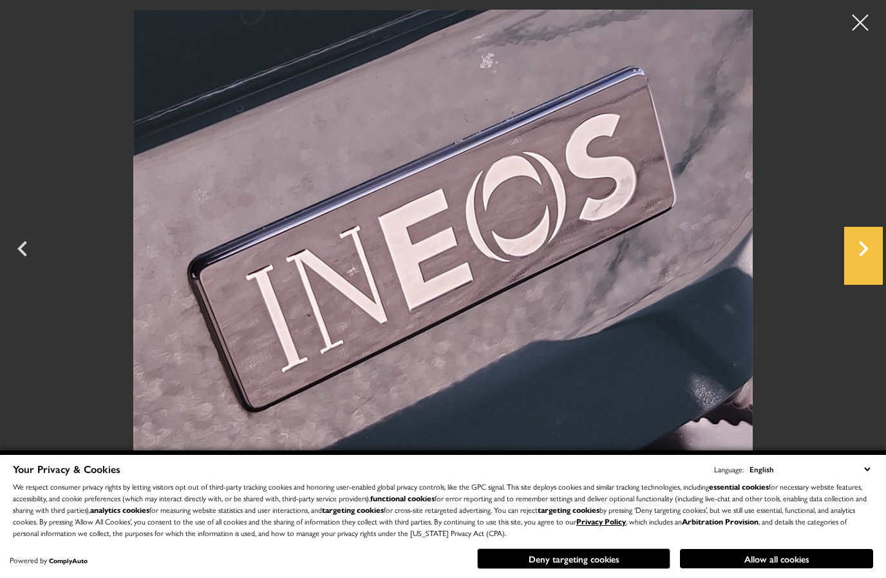
click at [860, 256] on icon "Next" at bounding box center [864, 248] width 10 height 15
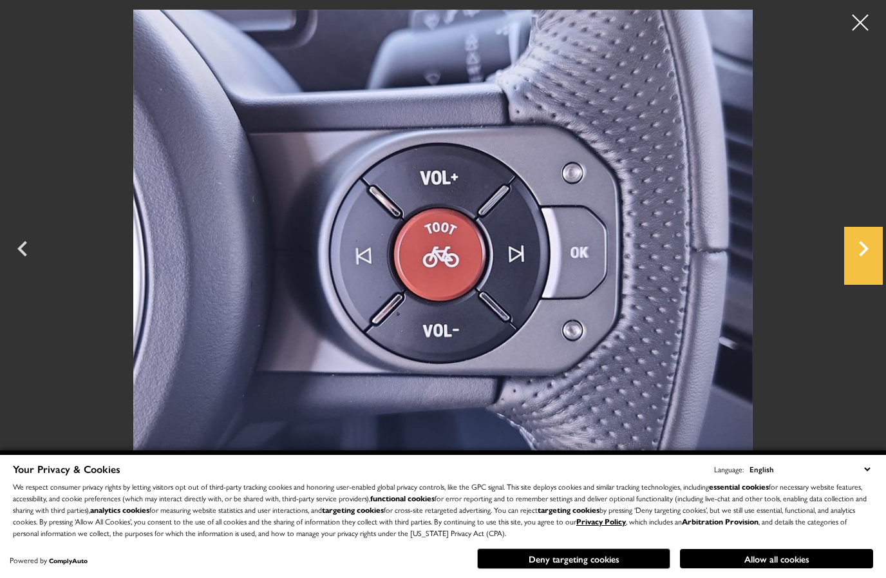
click at [860, 256] on icon "Next" at bounding box center [864, 248] width 10 height 15
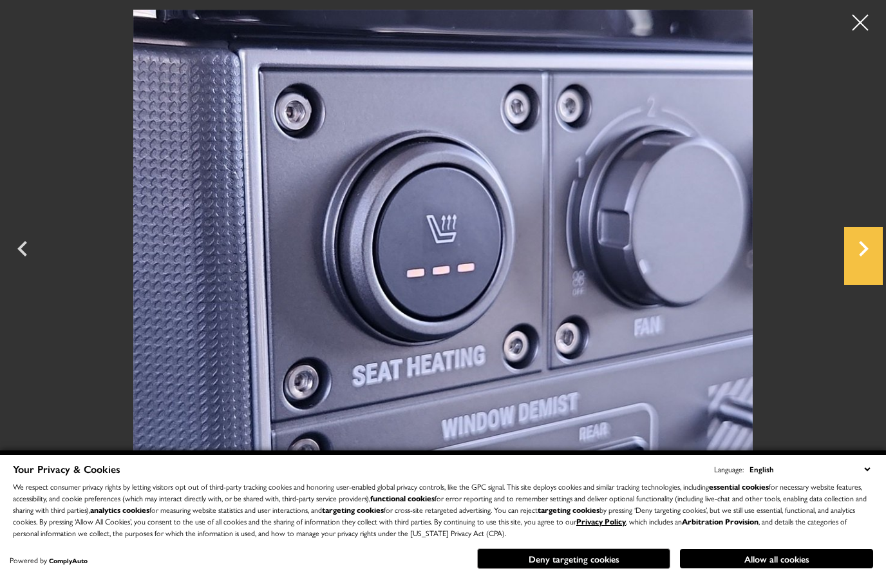
click at [860, 256] on icon "Next" at bounding box center [864, 248] width 10 height 15
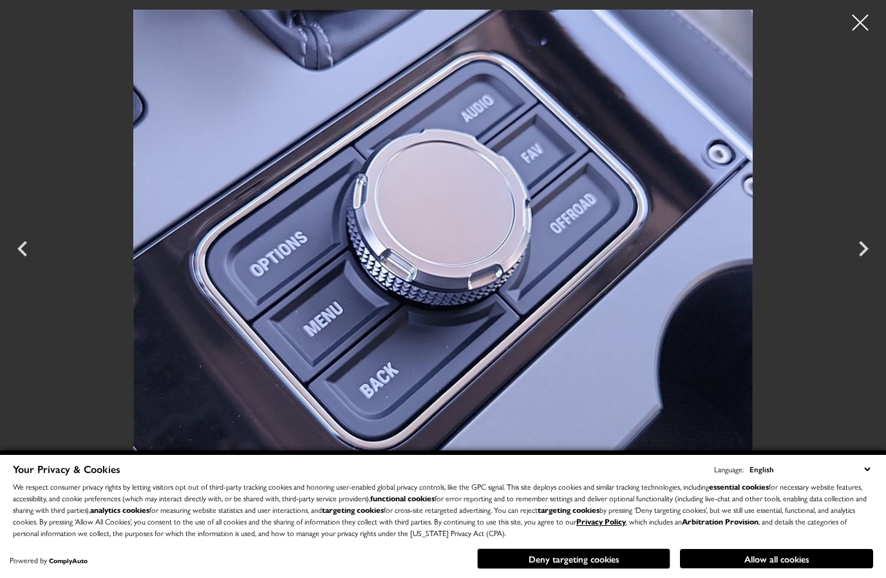
click at [860, 256] on icon "Next" at bounding box center [864, 248] width 10 height 15
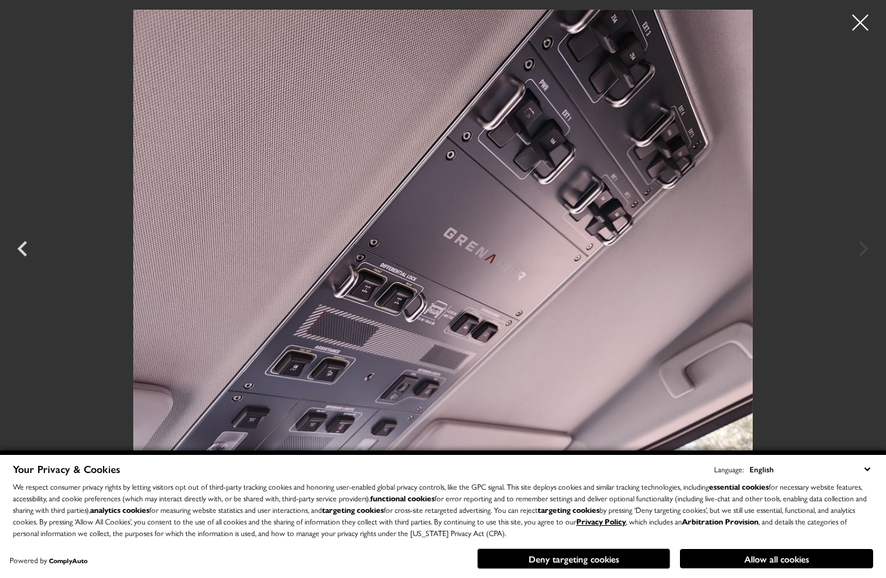
scroll to position [435, 0]
click at [859, 23] on div at bounding box center [860, 23] width 34 height 34
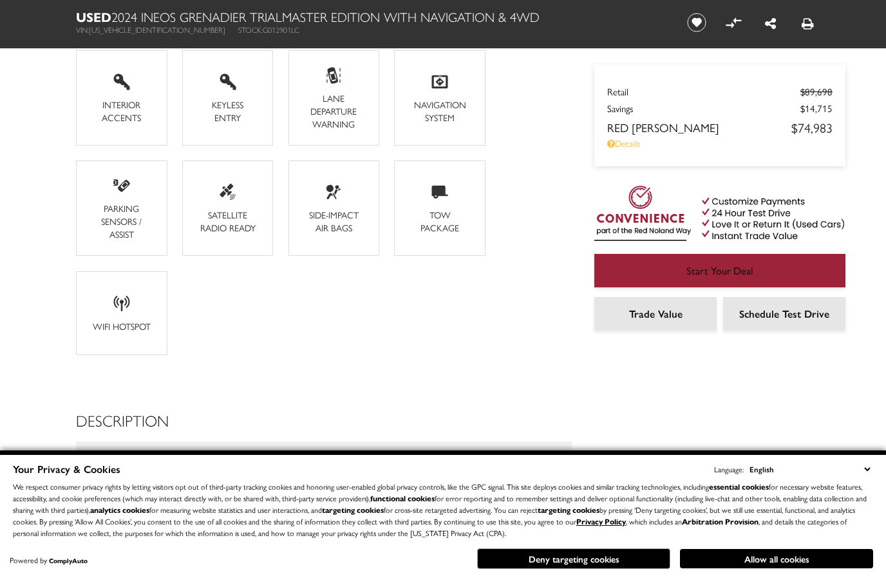
scroll to position [1103, 0]
